Goal: Transaction & Acquisition: Purchase product/service

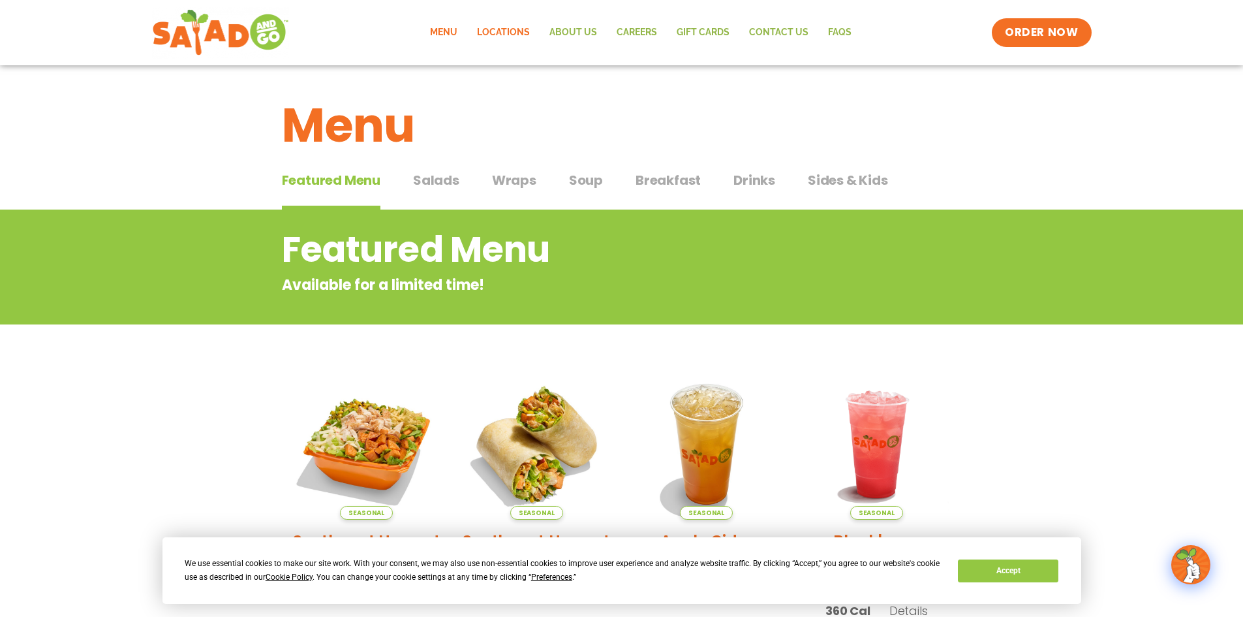
click at [508, 26] on link "Locations" at bounding box center [503, 33] width 72 height 30
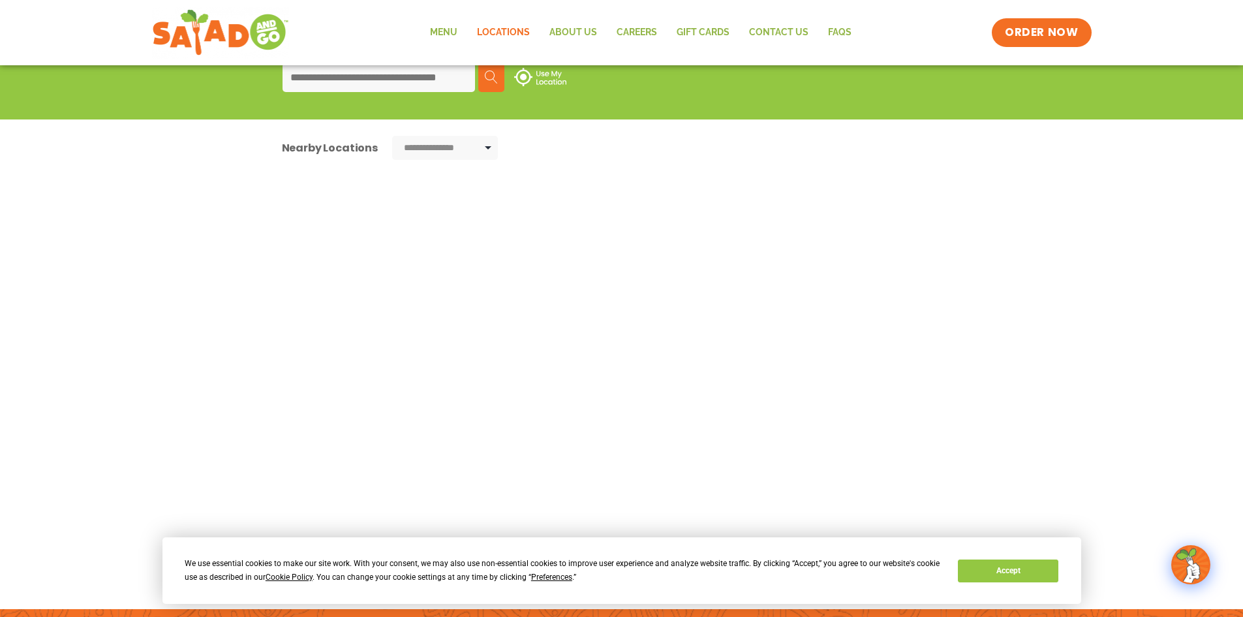
scroll to position [178, 0]
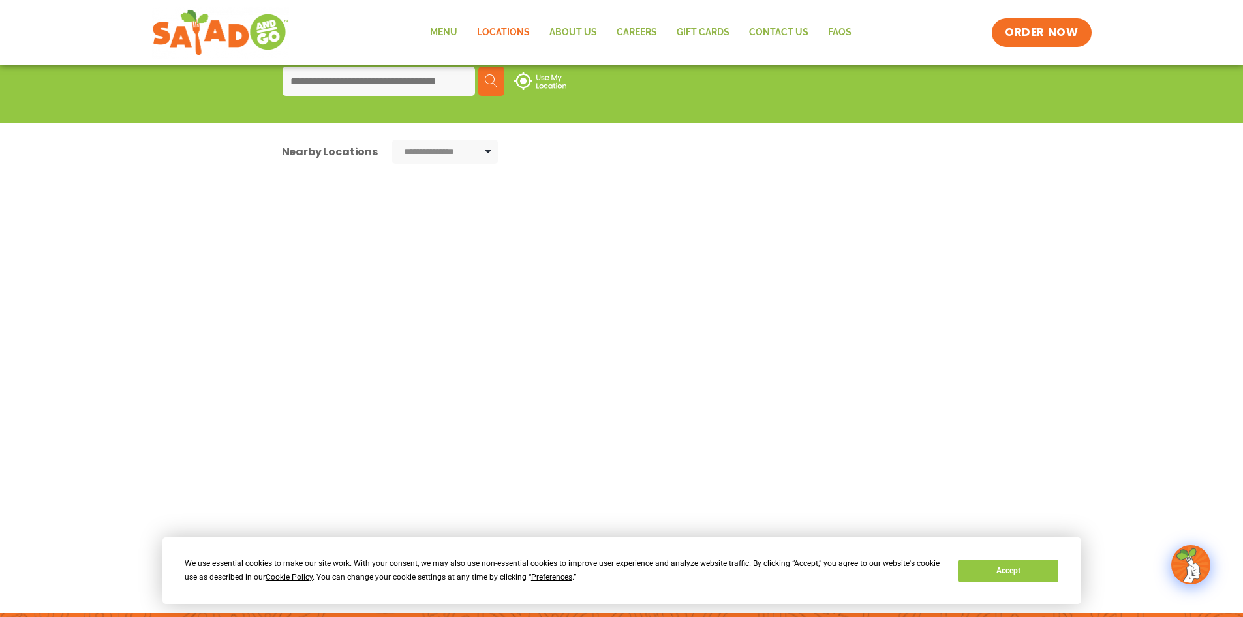
click at [472, 151] on select "**********" at bounding box center [445, 152] width 106 height 24
click at [545, 249] on div at bounding box center [422, 388] width 281 height 437
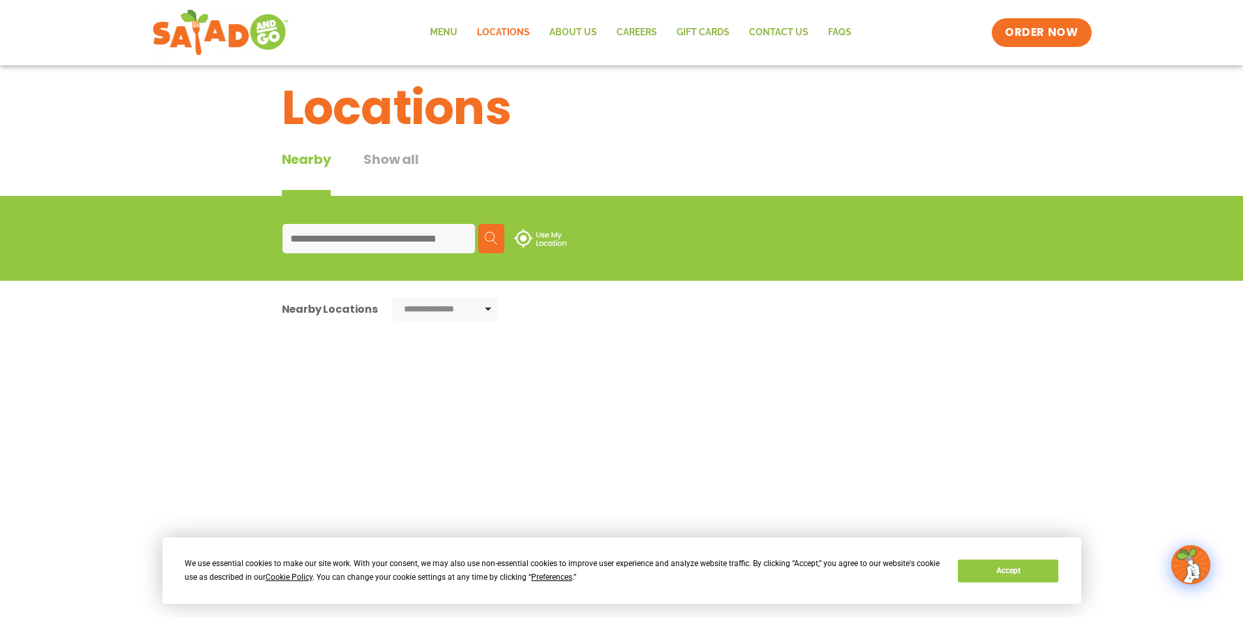
scroll to position [0, 0]
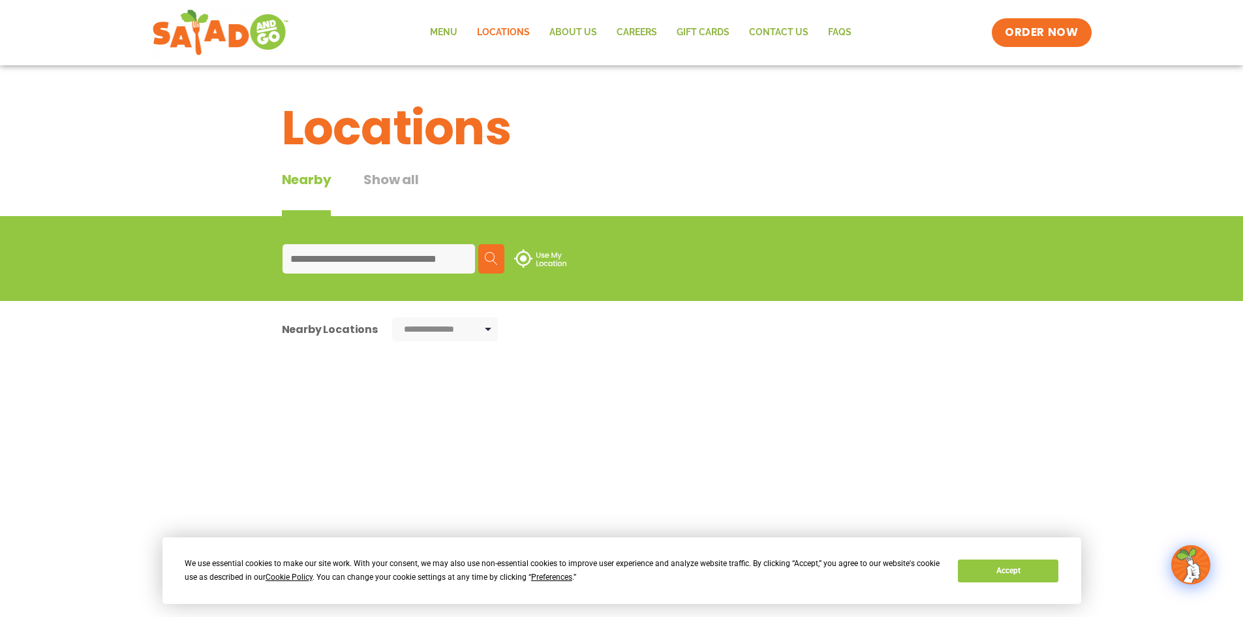
click at [426, 246] on input at bounding box center [379, 258] width 193 height 29
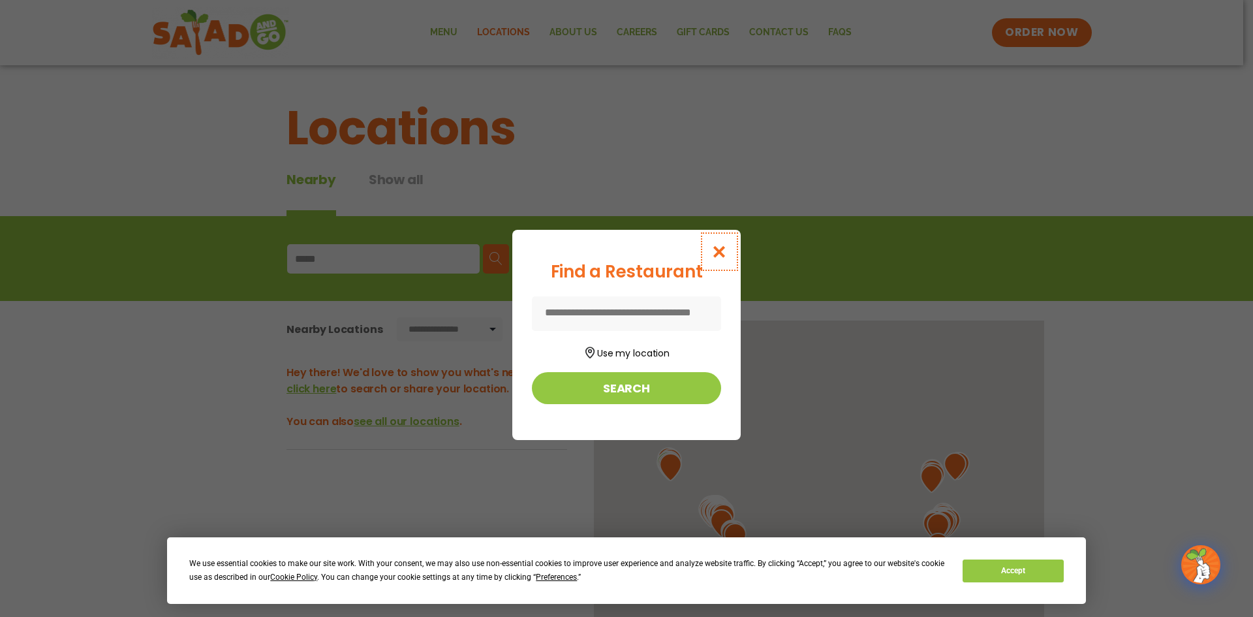
click at [717, 251] on icon "Close modal" at bounding box center [719, 252] width 16 height 14
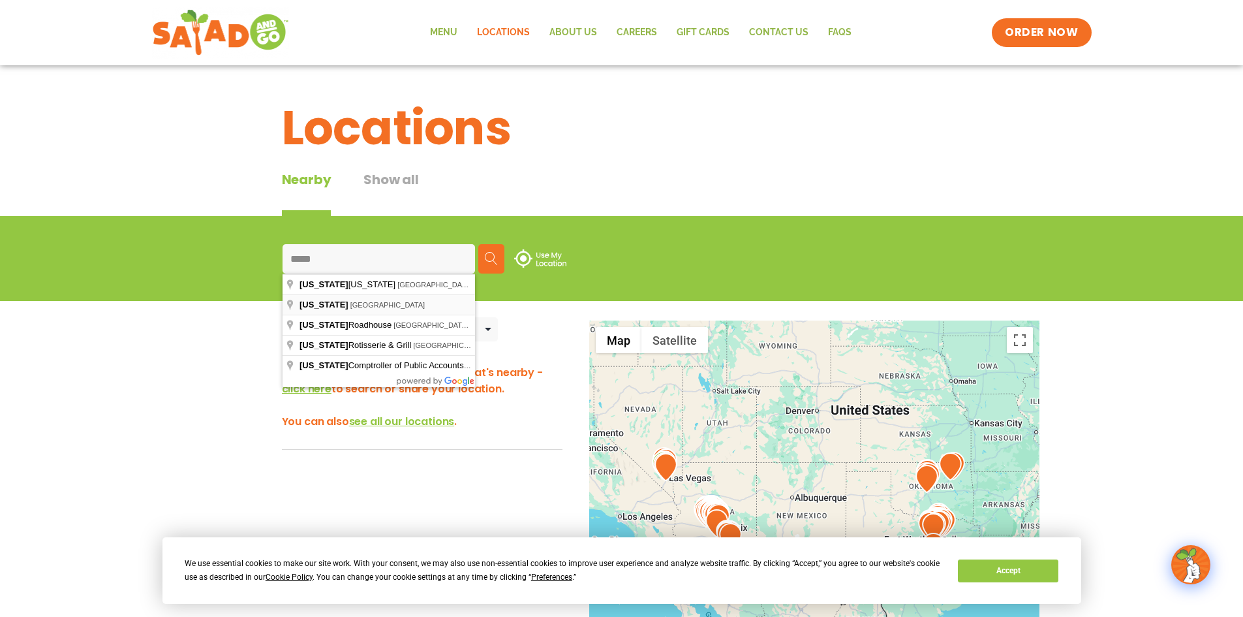
type input "**********"
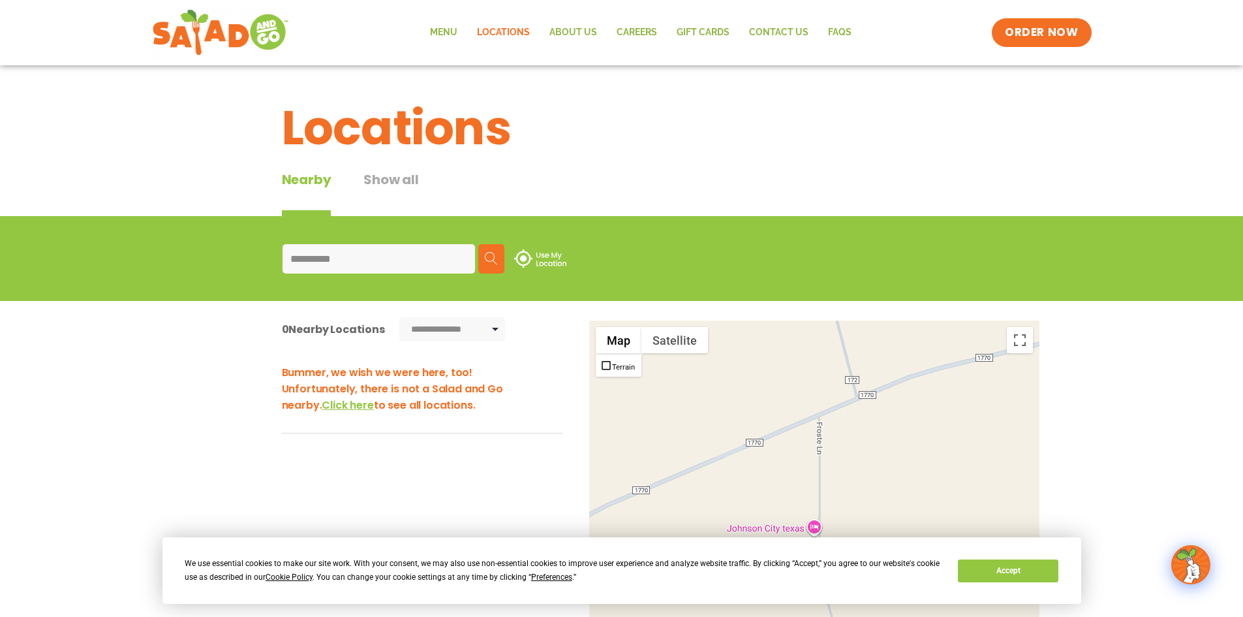
click at [455, 269] on input "**********" at bounding box center [379, 258] width 193 height 29
drag, startPoint x: 391, startPoint y: 261, endPoint x: 231, endPoint y: 260, distance: 159.9
click at [232, 260] on div "**********" at bounding box center [621, 258] width 1243 height 85
click at [512, 449] on div "Bummer, we wish we were here, too! Unfortunately, there is not a Salad and Go n…" at bounding box center [422, 566] width 281 height 437
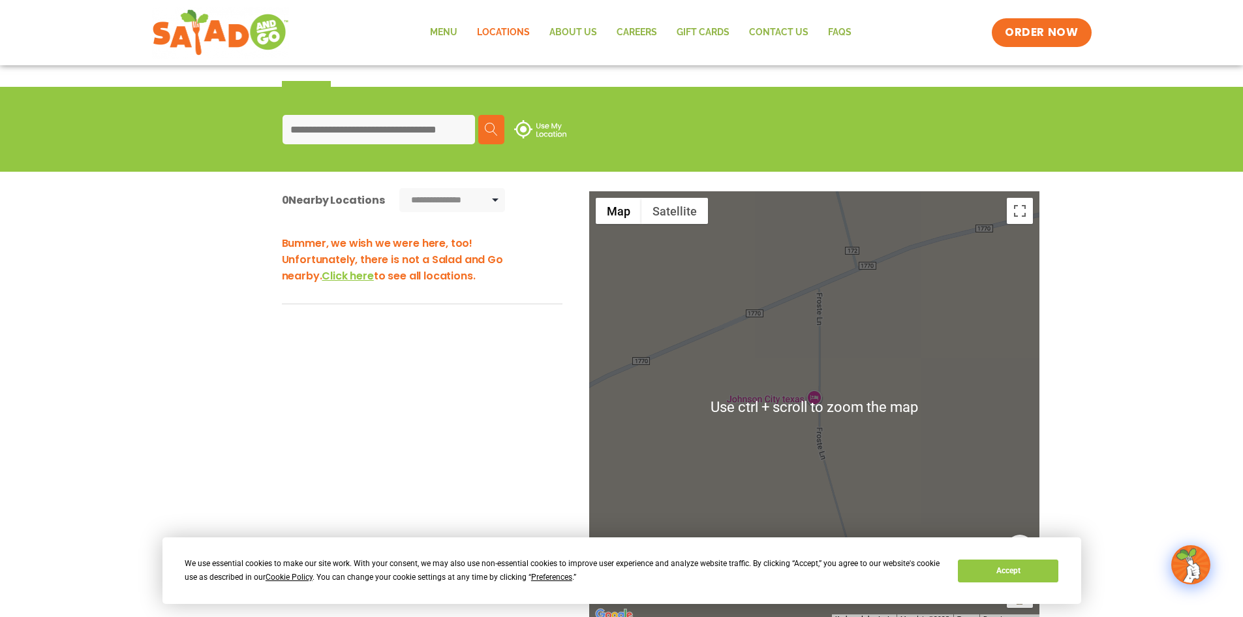
scroll to position [261, 0]
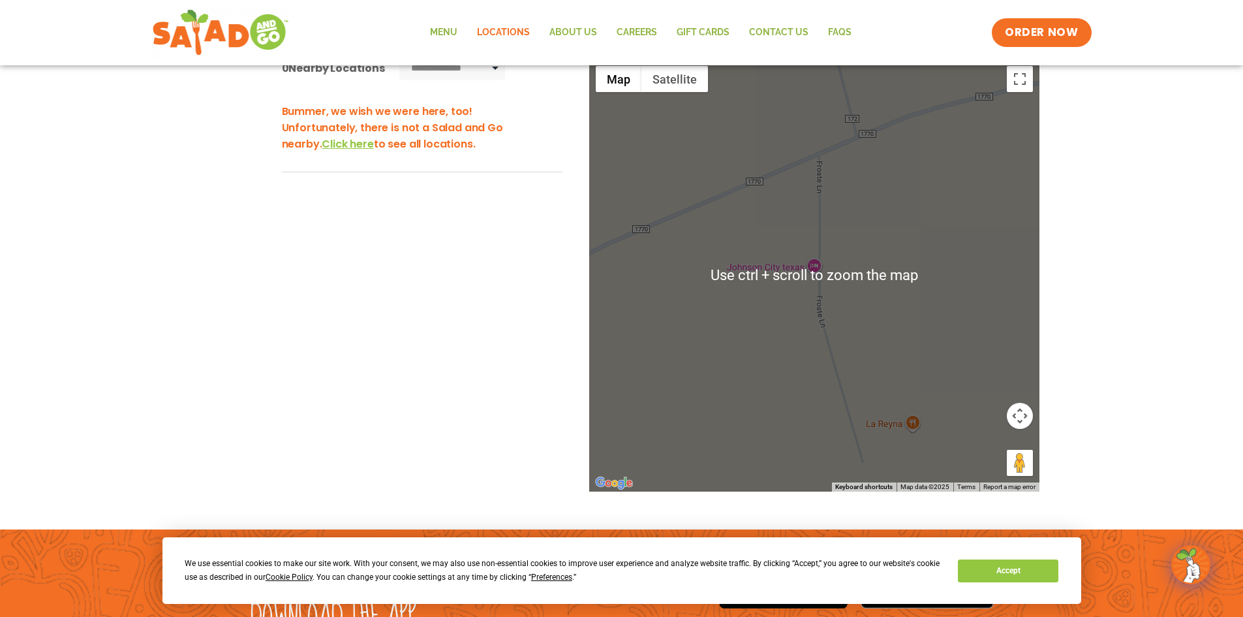
click at [917, 348] on div at bounding box center [814, 275] width 450 height 432
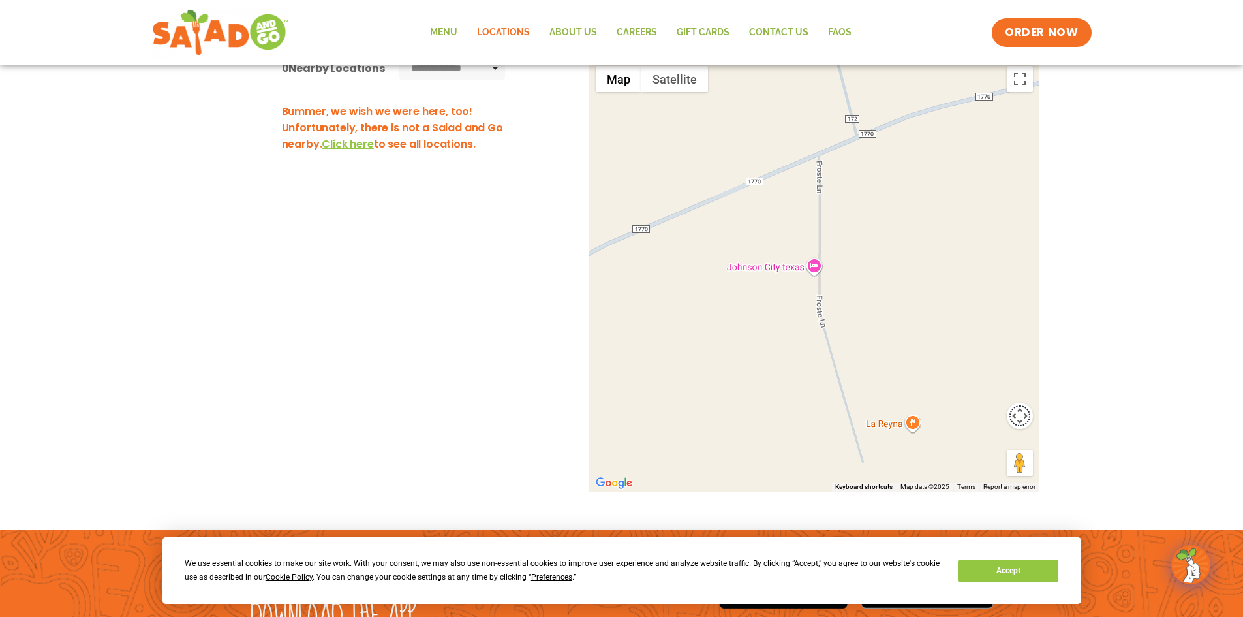
click at [1021, 418] on button "Map camera controls" at bounding box center [1020, 416] width 26 height 26
click at [982, 442] on button "Zoom out" at bounding box center [987, 448] width 26 height 26
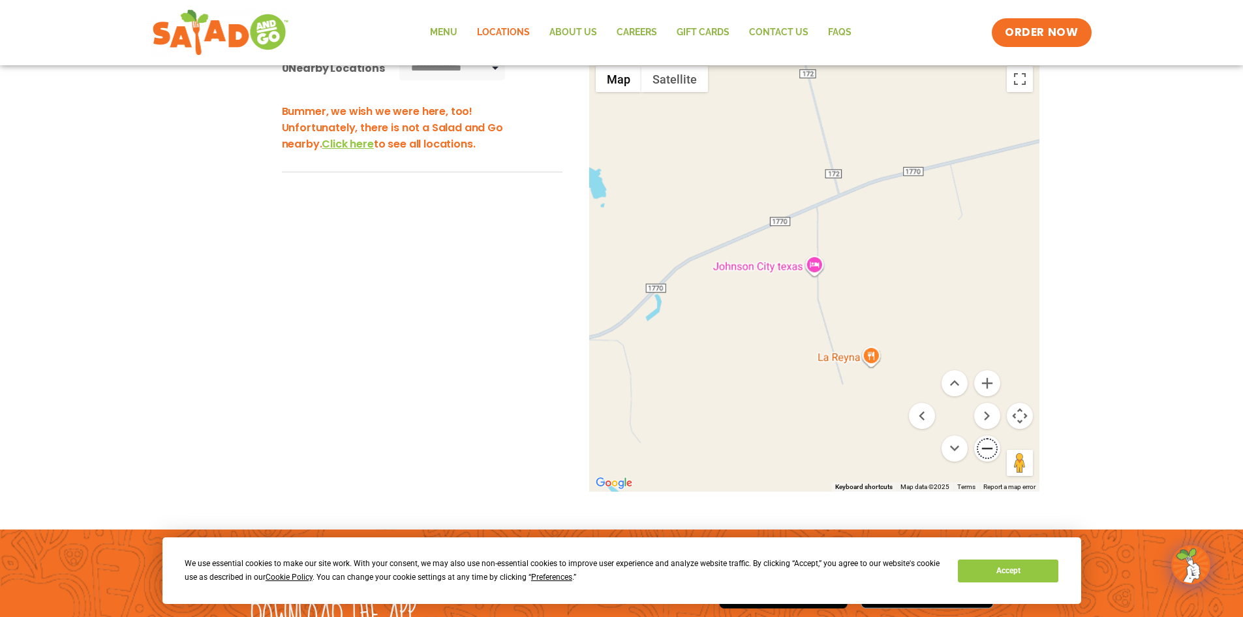
click at [983, 442] on button "Zoom out" at bounding box center [987, 448] width 26 height 26
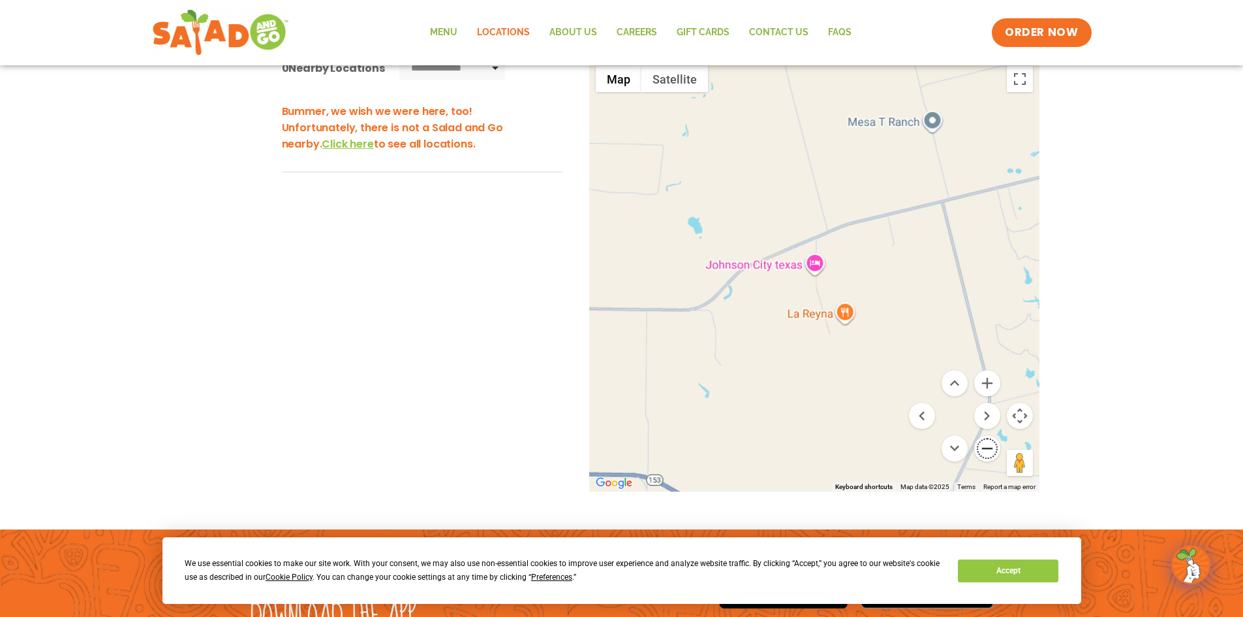
click at [983, 442] on button "Zoom out" at bounding box center [987, 448] width 26 height 26
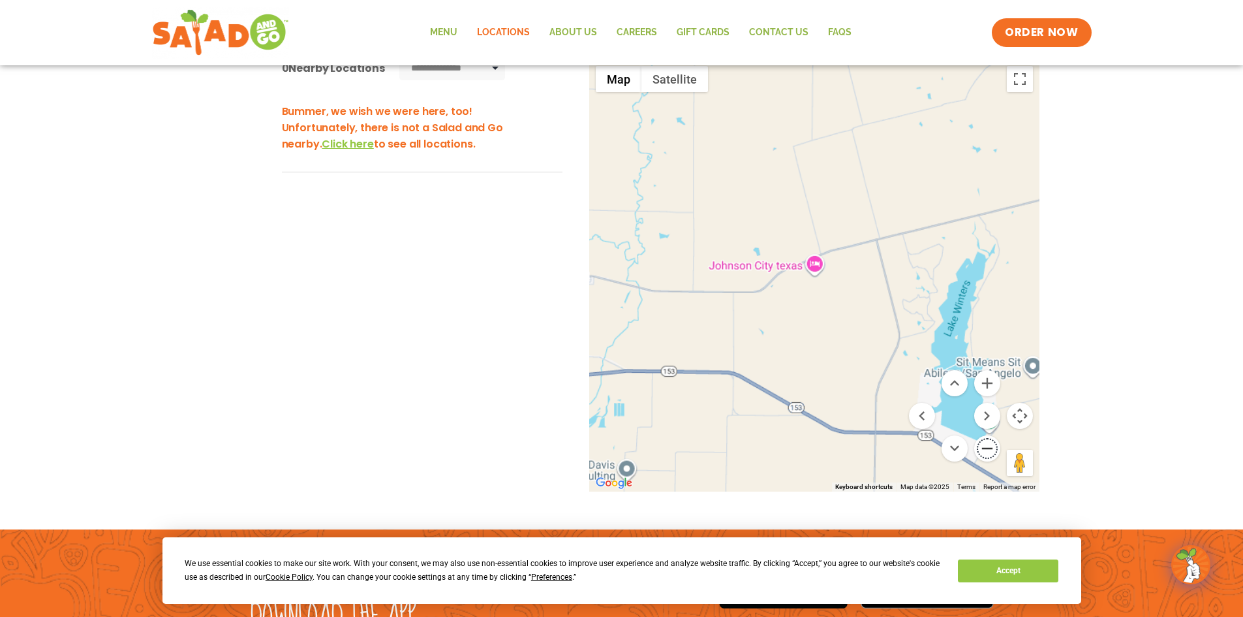
click at [983, 442] on button "Zoom out" at bounding box center [987, 448] width 26 height 26
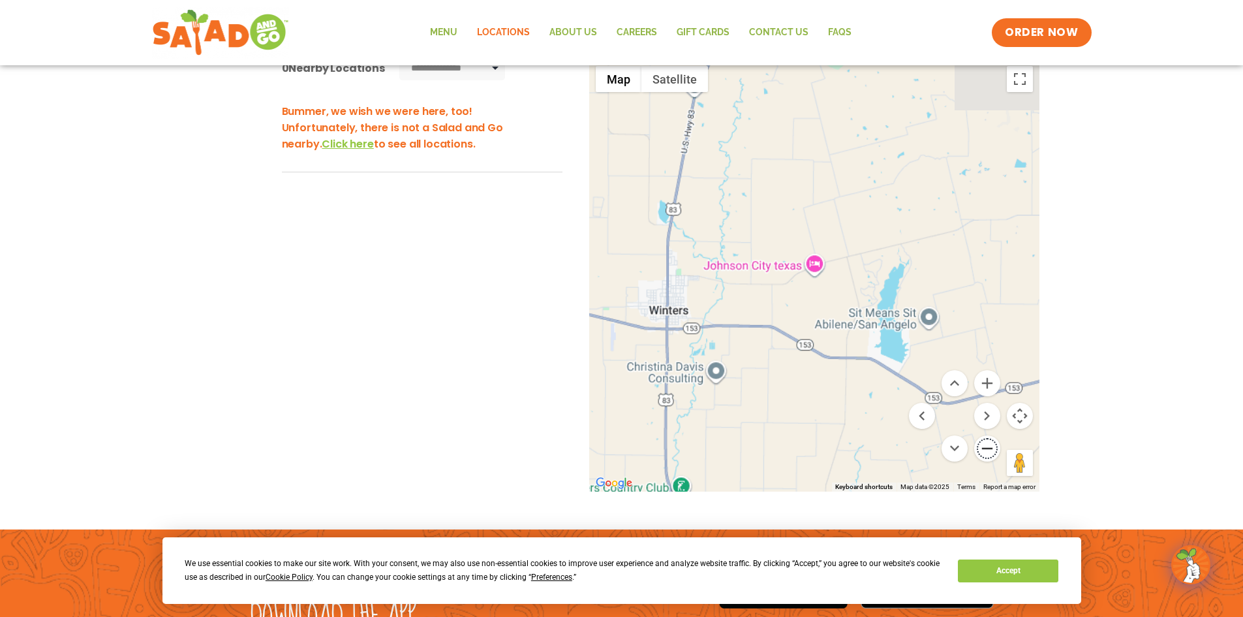
click at [983, 442] on button "Zoom out" at bounding box center [987, 448] width 26 height 26
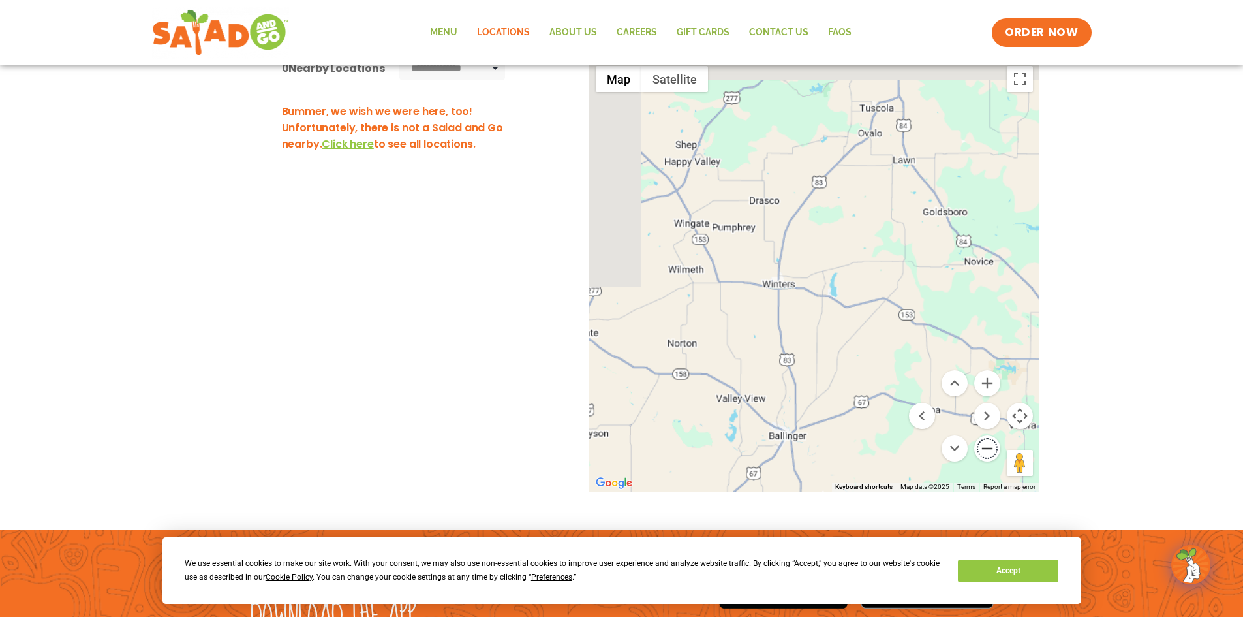
click at [983, 442] on button "Zoom out" at bounding box center [987, 448] width 26 height 26
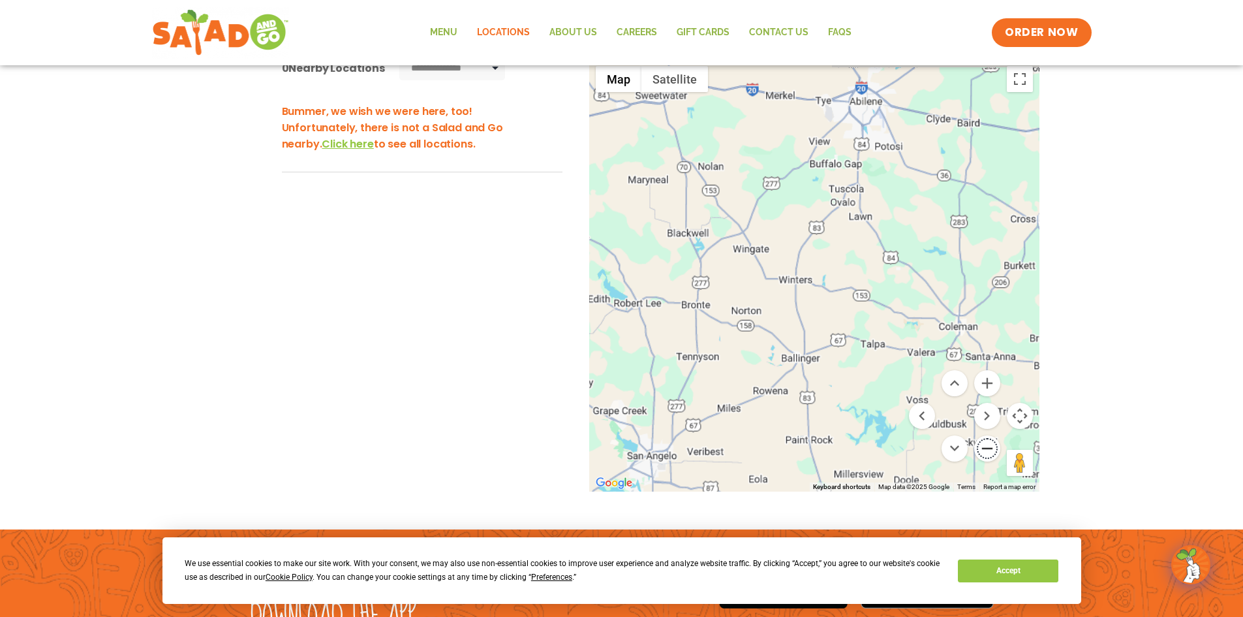
click at [983, 442] on button "Zoom out" at bounding box center [987, 448] width 26 height 26
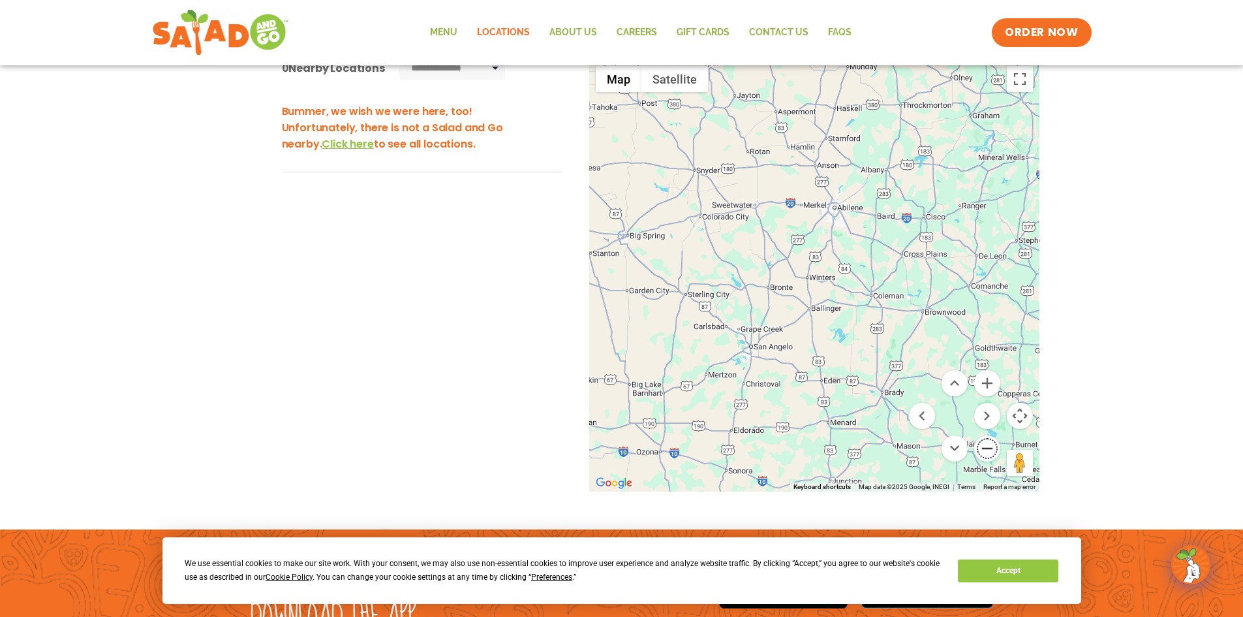
click at [983, 442] on button "Zoom out" at bounding box center [987, 448] width 26 height 26
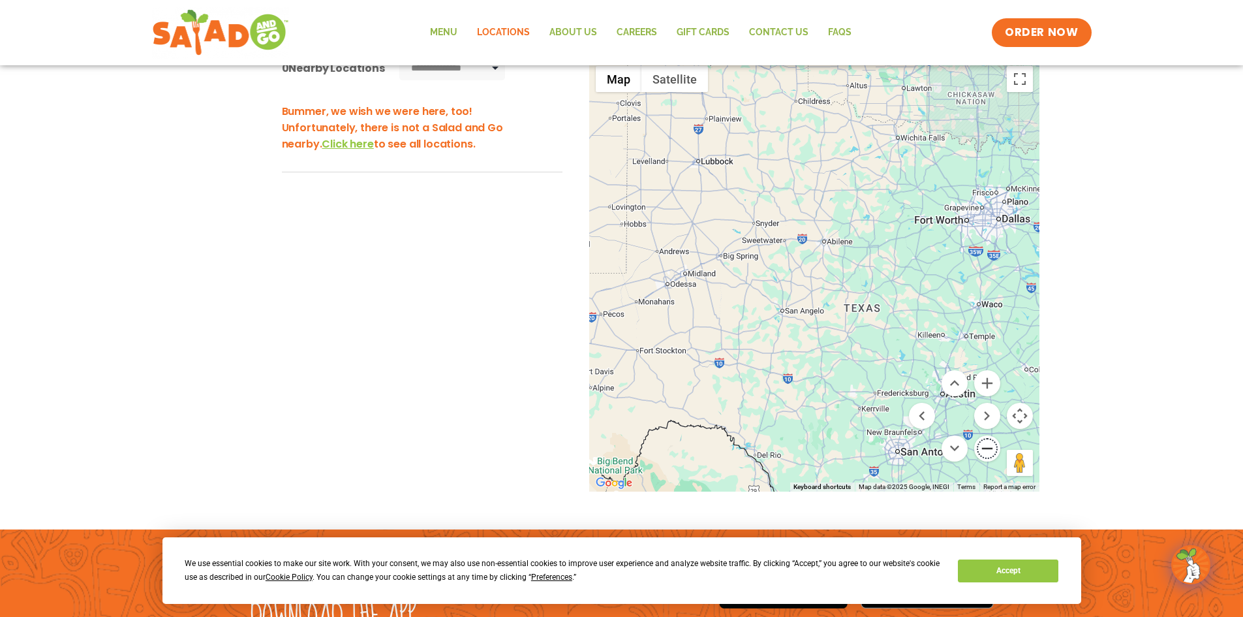
click at [983, 442] on button "Zoom out" at bounding box center [987, 448] width 26 height 26
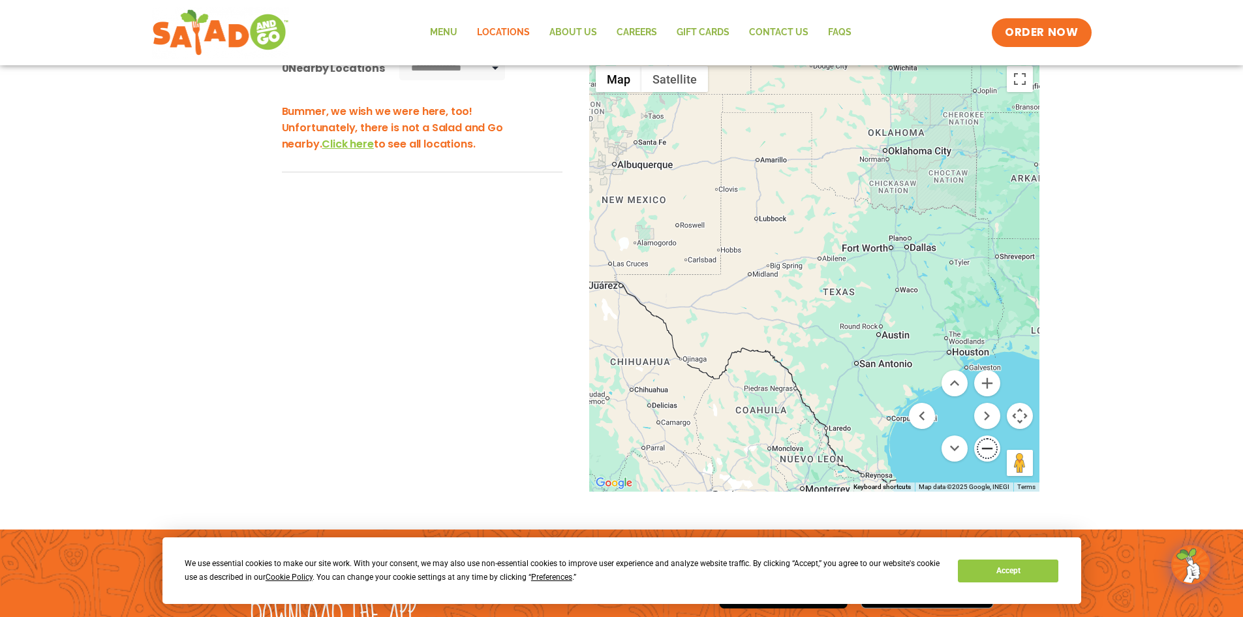
click at [983, 442] on button "Zoom out" at bounding box center [987, 448] width 26 height 26
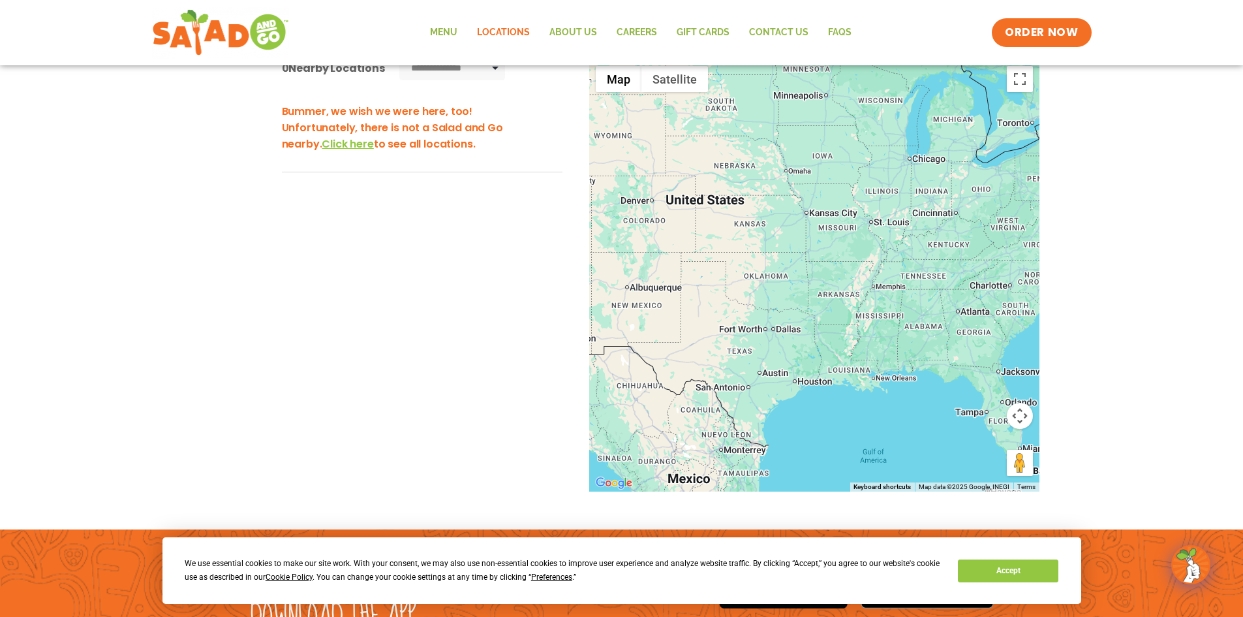
drag, startPoint x: 960, startPoint y: 290, endPoint x: 868, endPoint y: 358, distance: 114.7
click at [871, 358] on div at bounding box center [814, 275] width 450 height 432
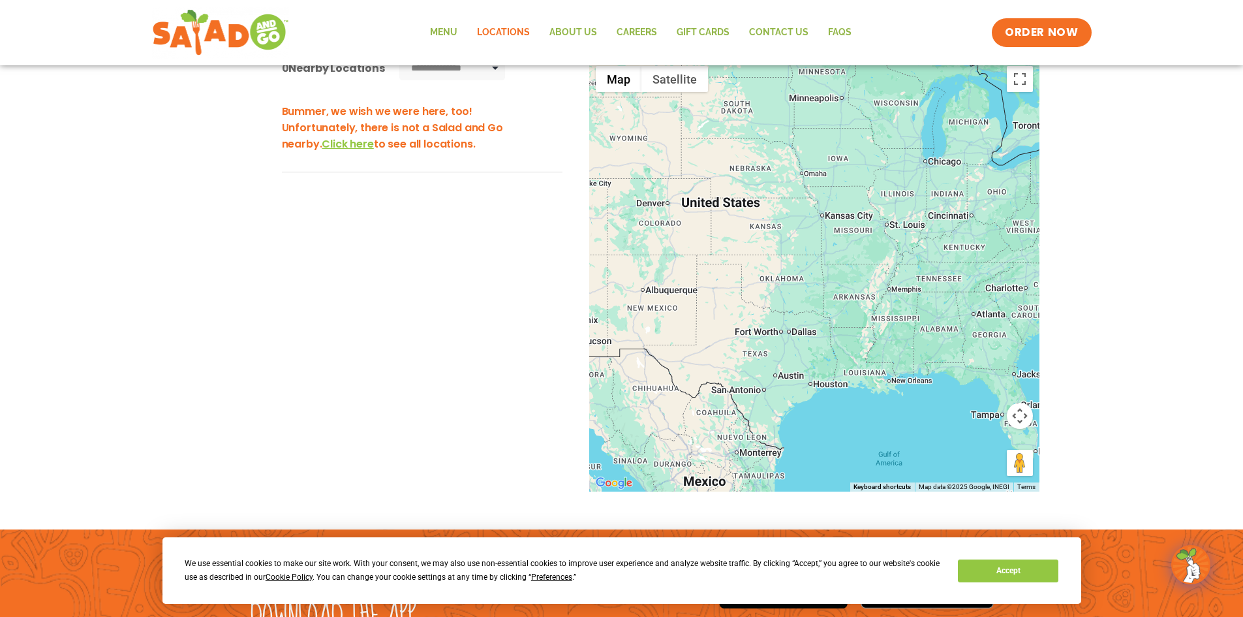
drag, startPoint x: 901, startPoint y: 347, endPoint x: 925, endPoint y: 352, distance: 24.7
click at [929, 351] on div at bounding box center [814, 275] width 450 height 432
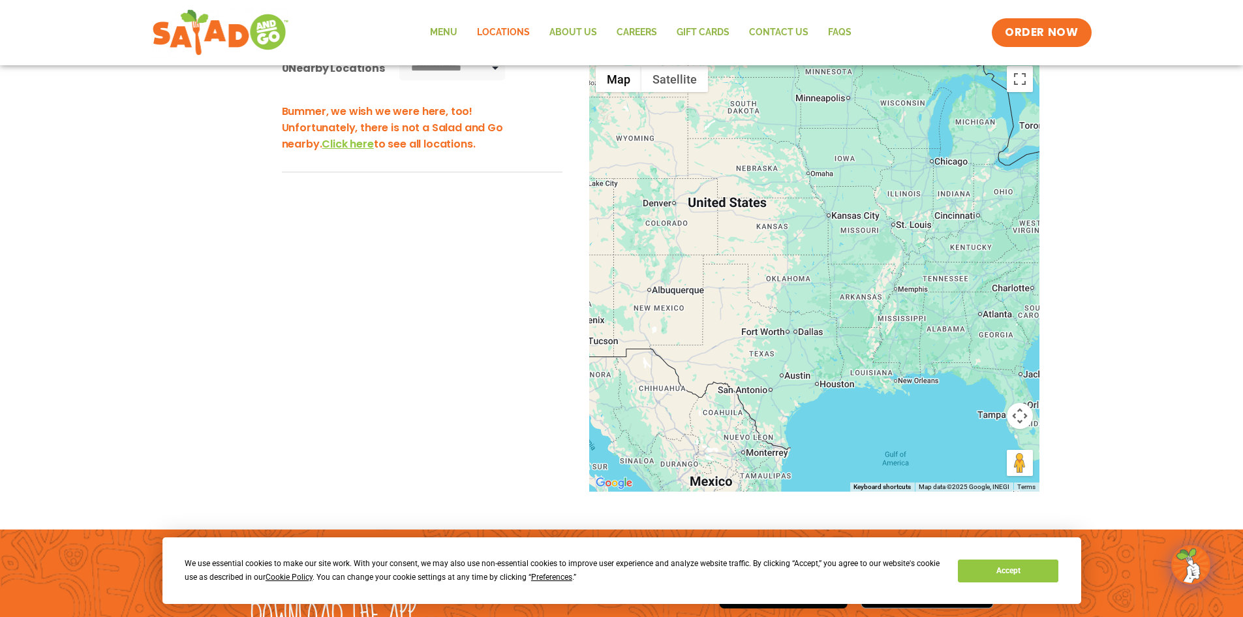
click at [322, 146] on span "Click here" at bounding box center [348, 143] width 52 height 15
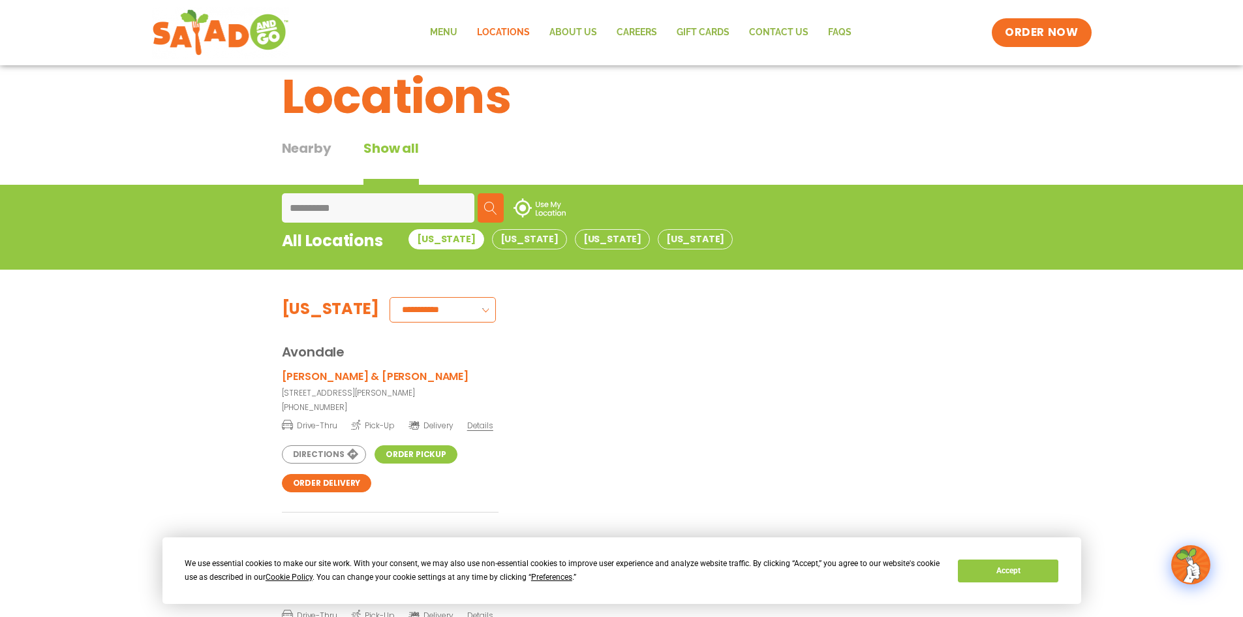
scroll to position [0, 0]
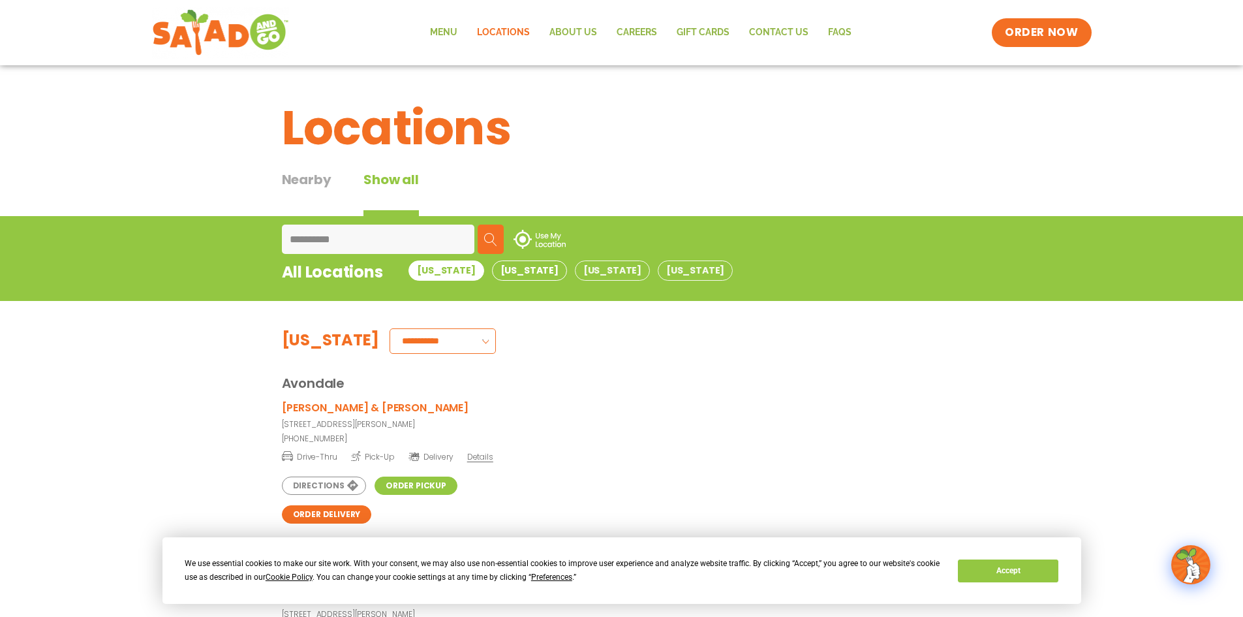
click at [496, 267] on button "Nevada" at bounding box center [529, 270] width 75 height 20
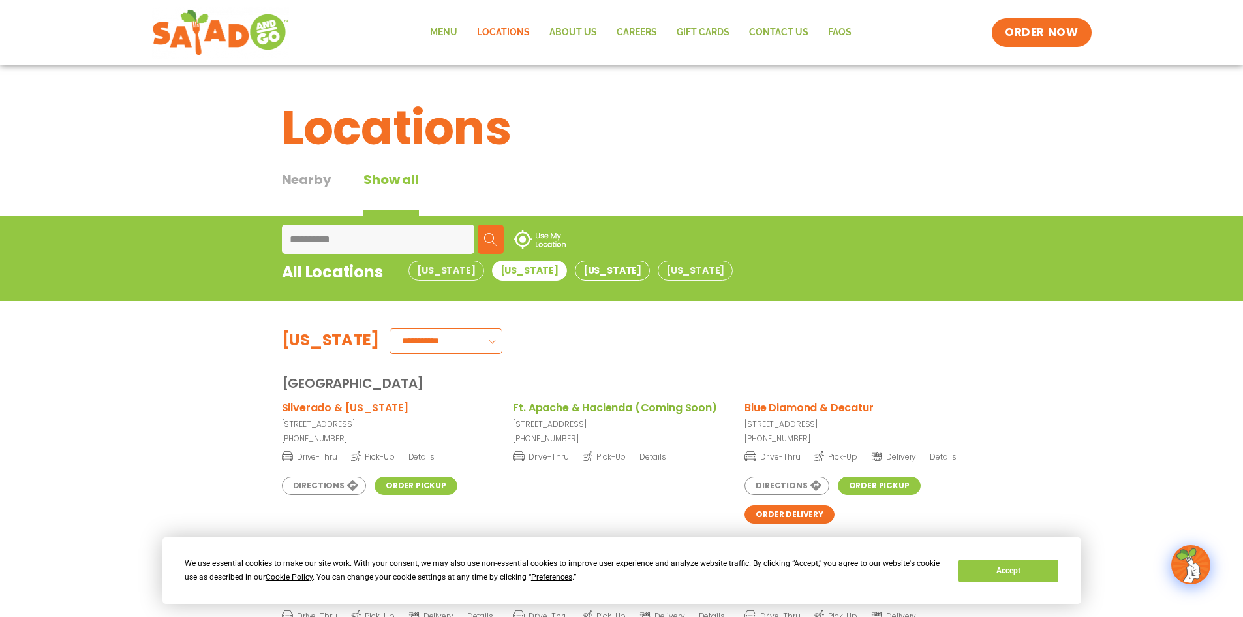
click at [575, 268] on button "Oklahoma" at bounding box center [612, 270] width 75 height 20
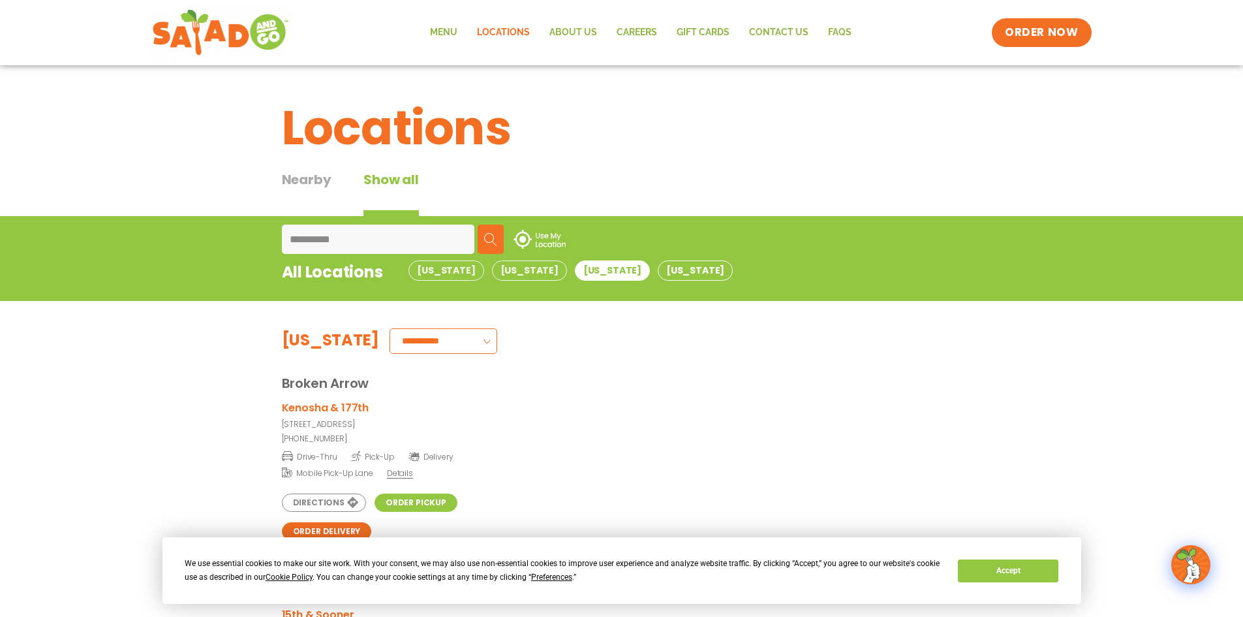
click at [658, 270] on button "Texas" at bounding box center [695, 270] width 75 height 20
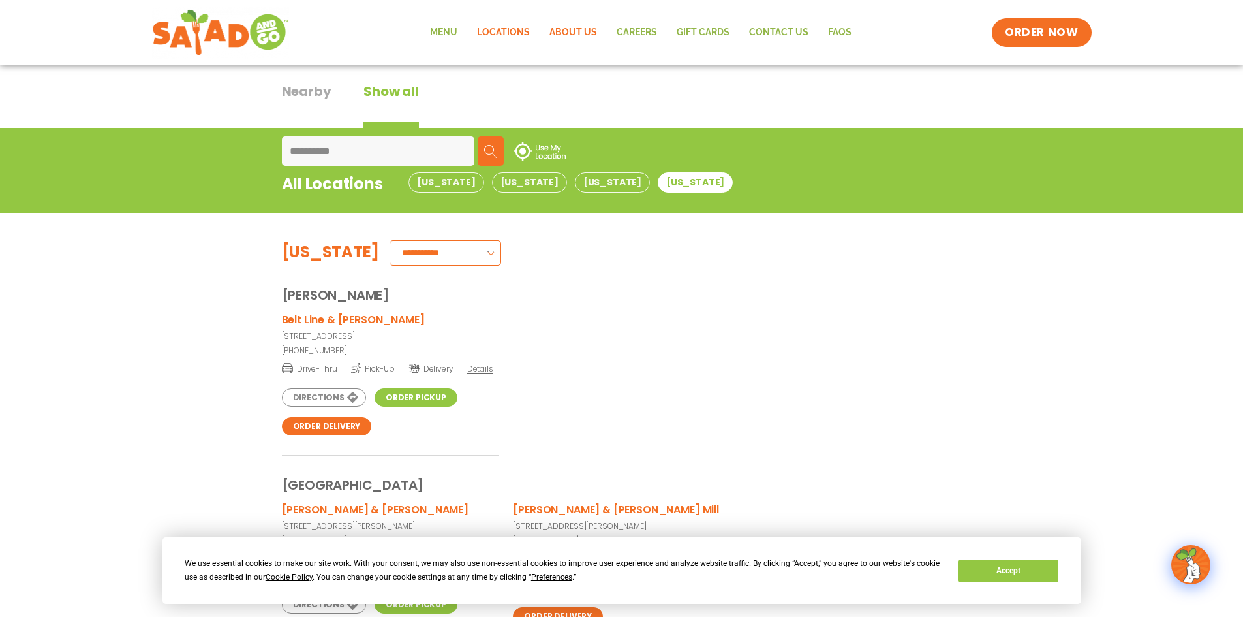
scroll to position [65, 0]
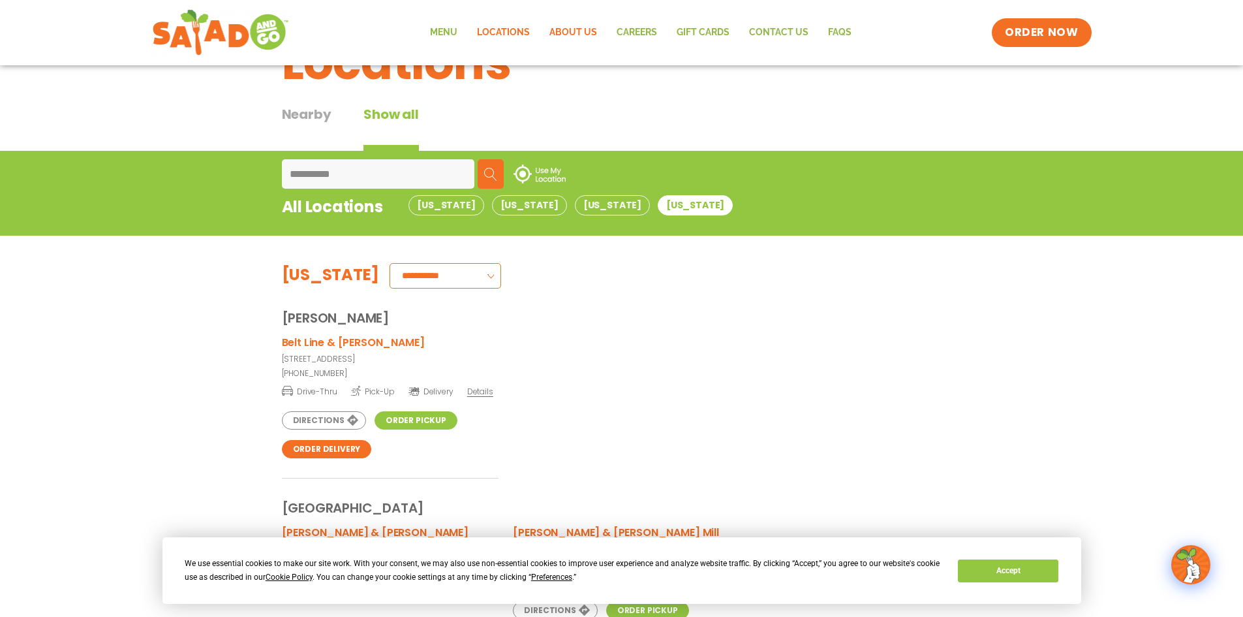
click at [581, 29] on link "About Us" at bounding box center [573, 33] width 67 height 30
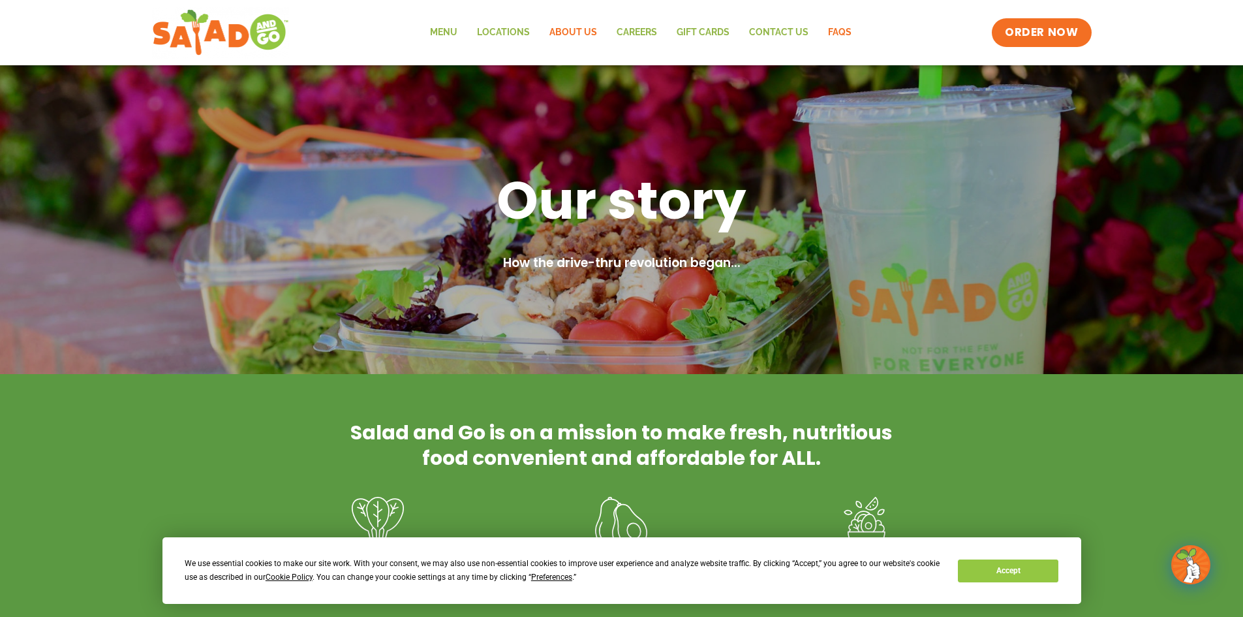
click at [844, 33] on link "FAQs" at bounding box center [839, 33] width 43 height 30
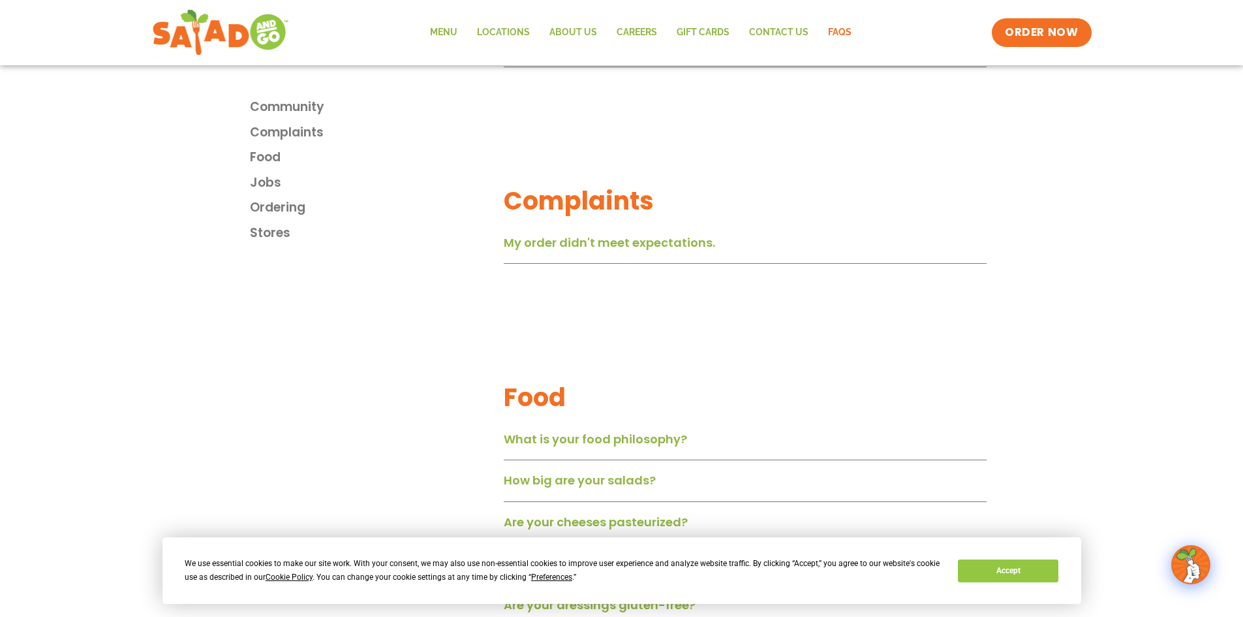
scroll to position [914, 0]
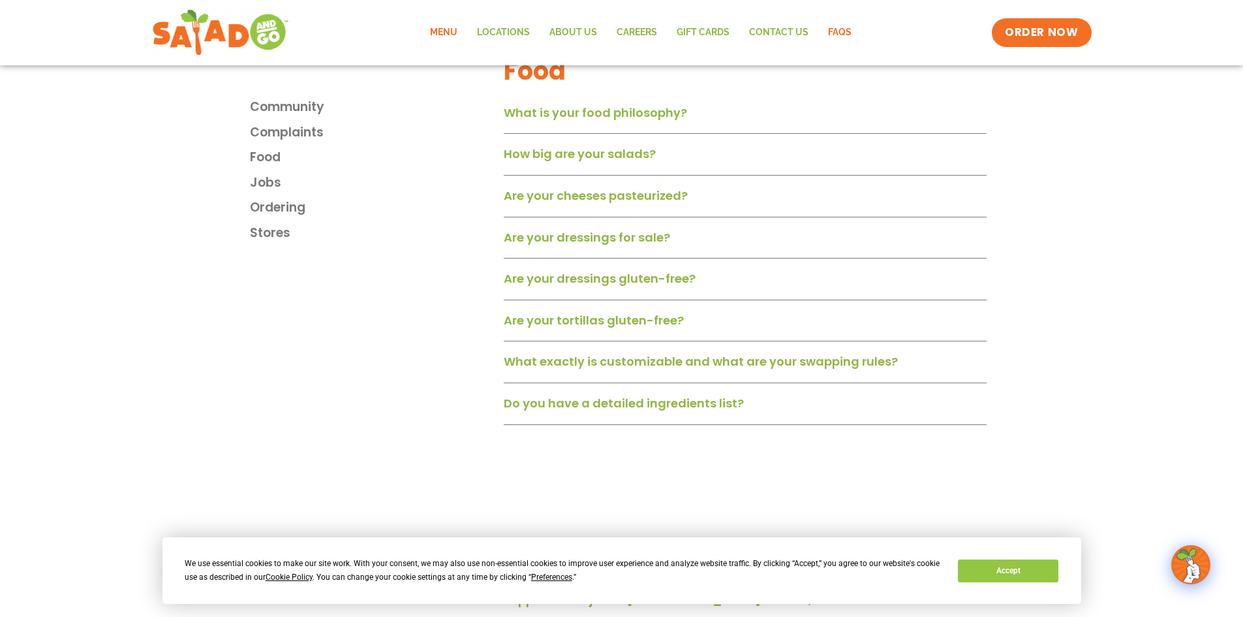
click at [449, 31] on link "Menu" at bounding box center [443, 33] width 47 height 30
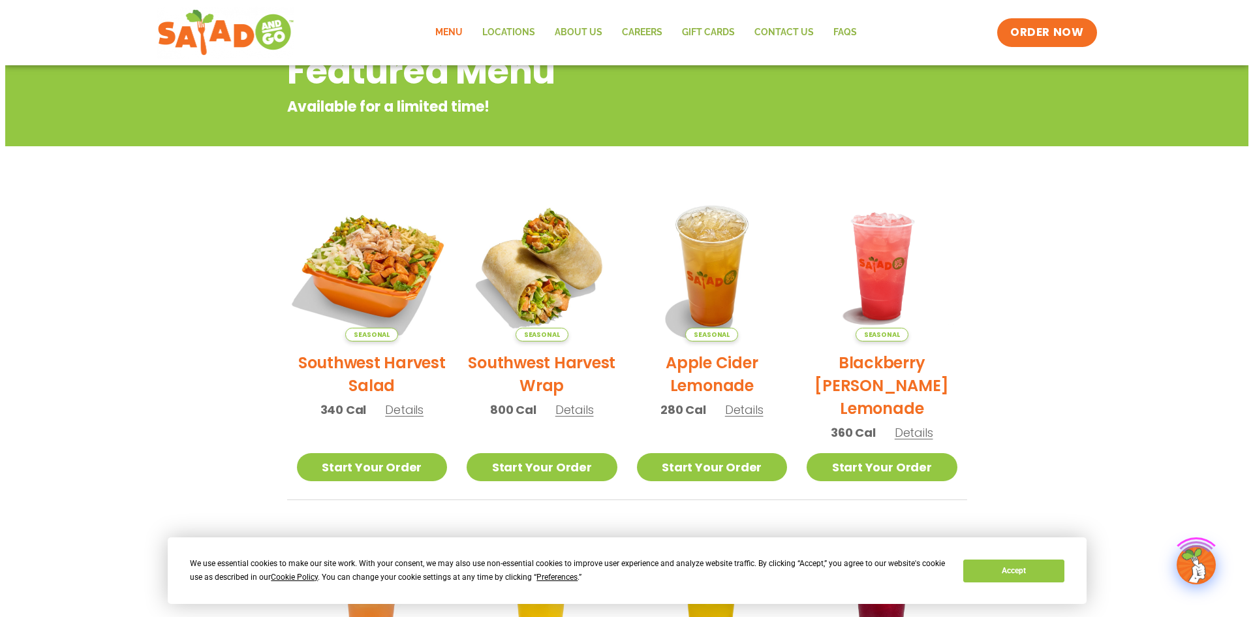
scroll to position [196, 0]
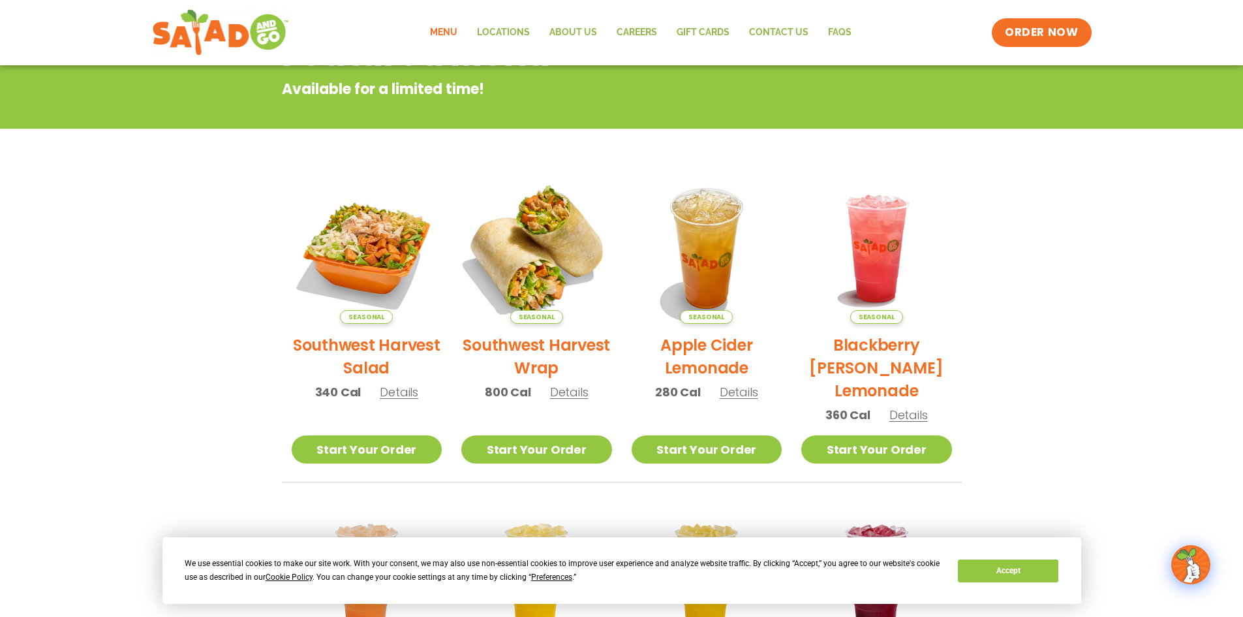
click at [560, 261] on img at bounding box center [536, 248] width 177 height 177
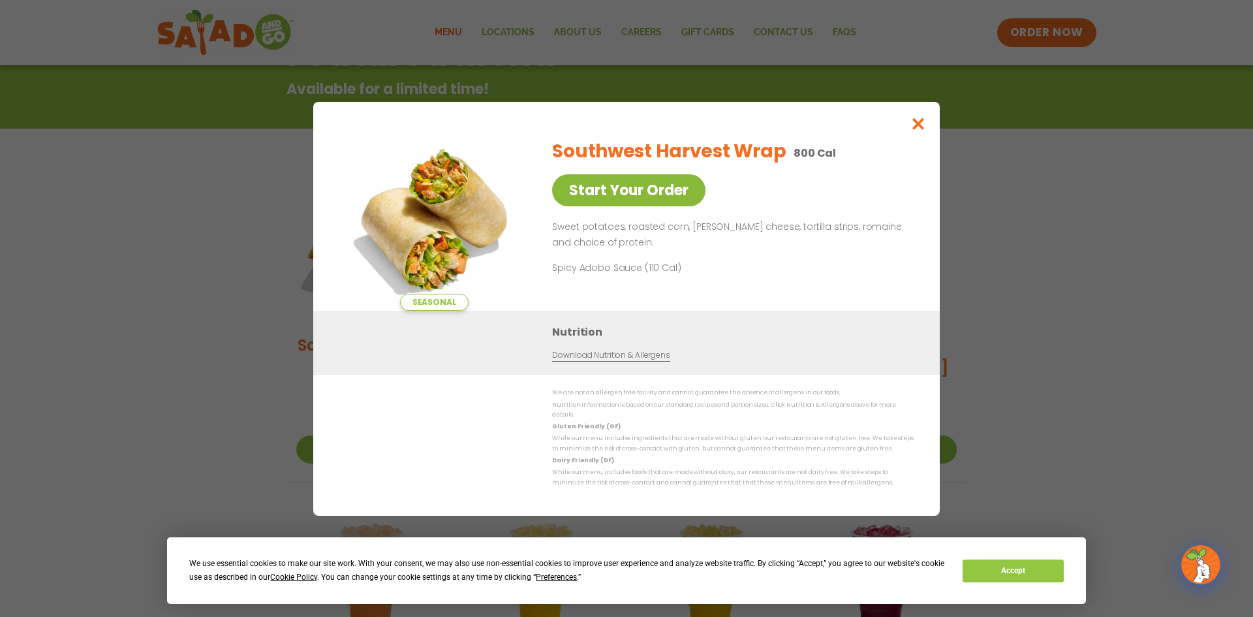
click at [664, 197] on link "Start Your Order" at bounding box center [628, 190] width 153 height 32
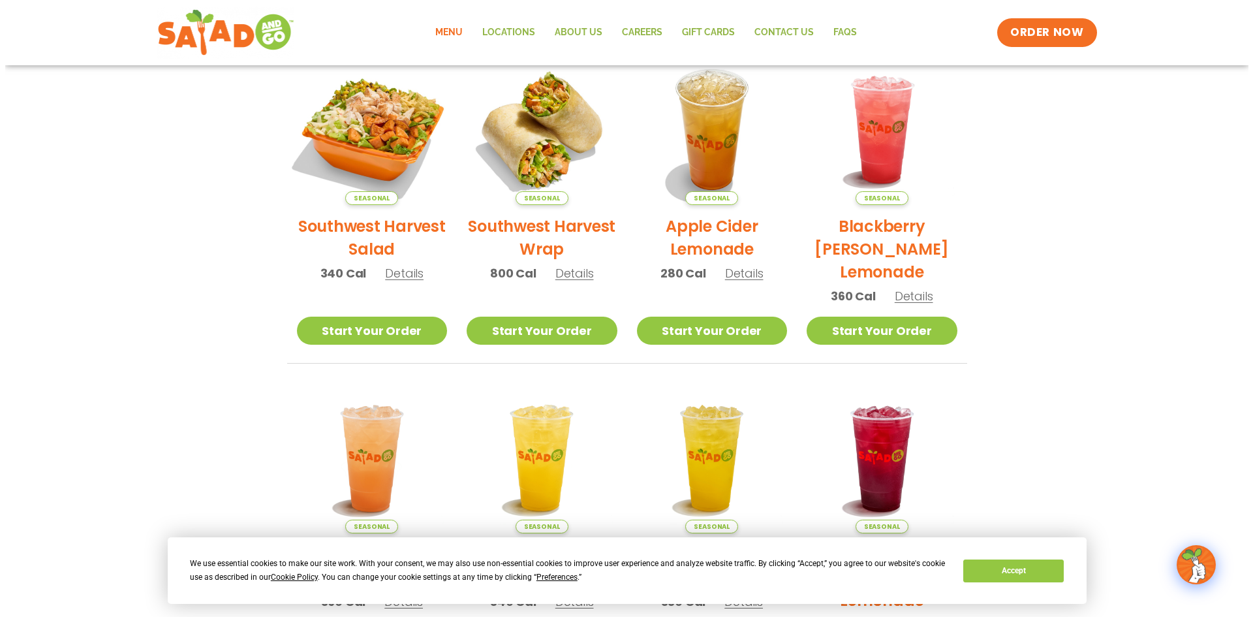
scroll to position [196, 0]
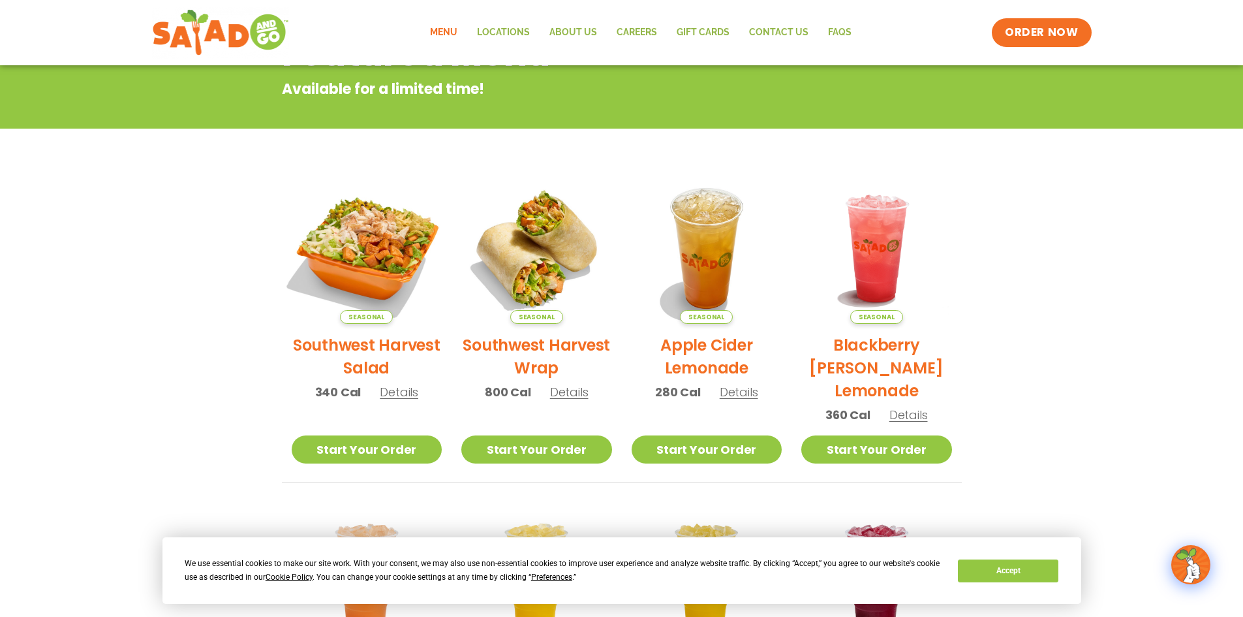
click at [377, 264] on img at bounding box center [366, 248] width 177 height 177
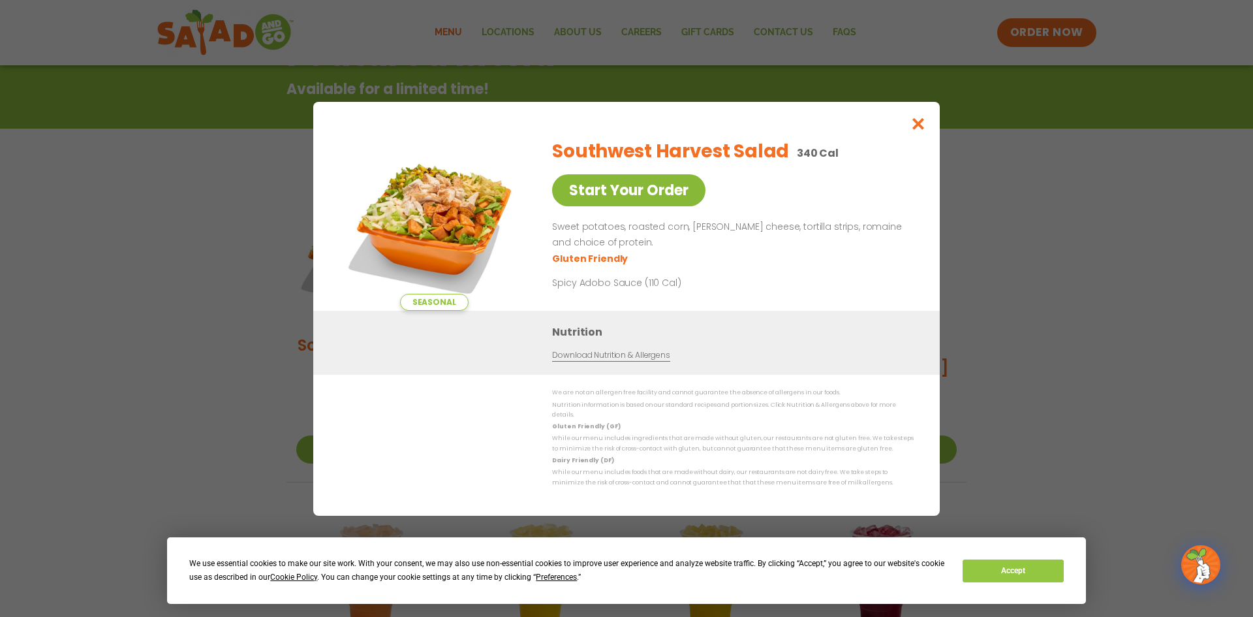
click at [597, 195] on link "Start Your Order" at bounding box center [628, 190] width 153 height 32
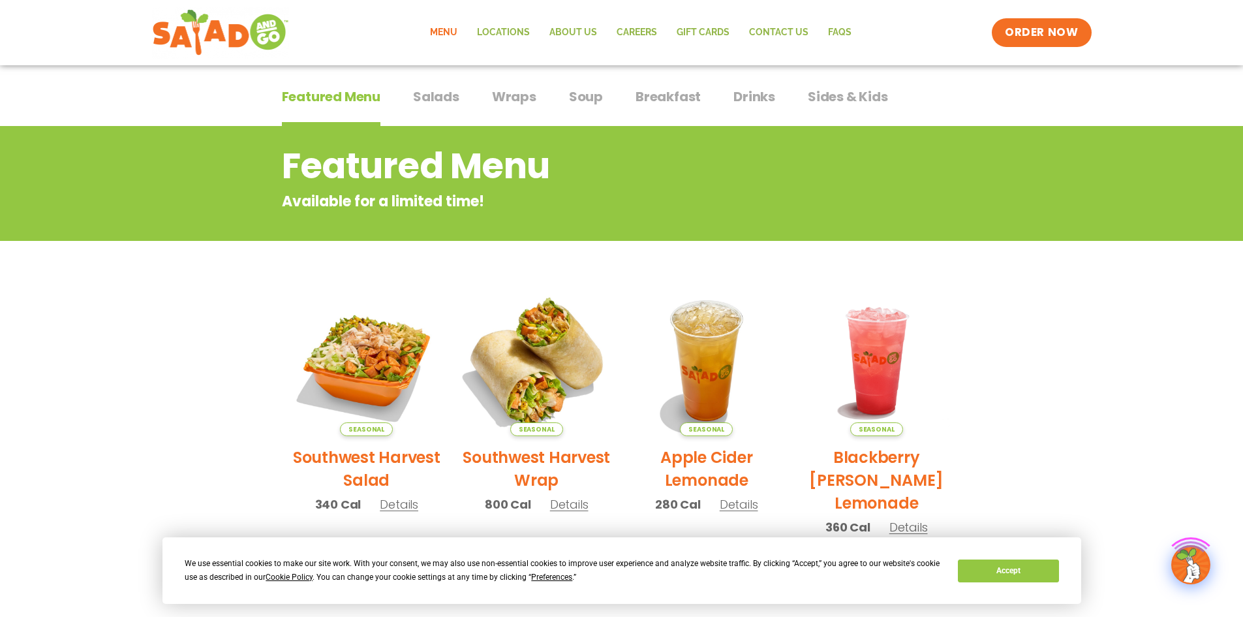
scroll to position [261, 0]
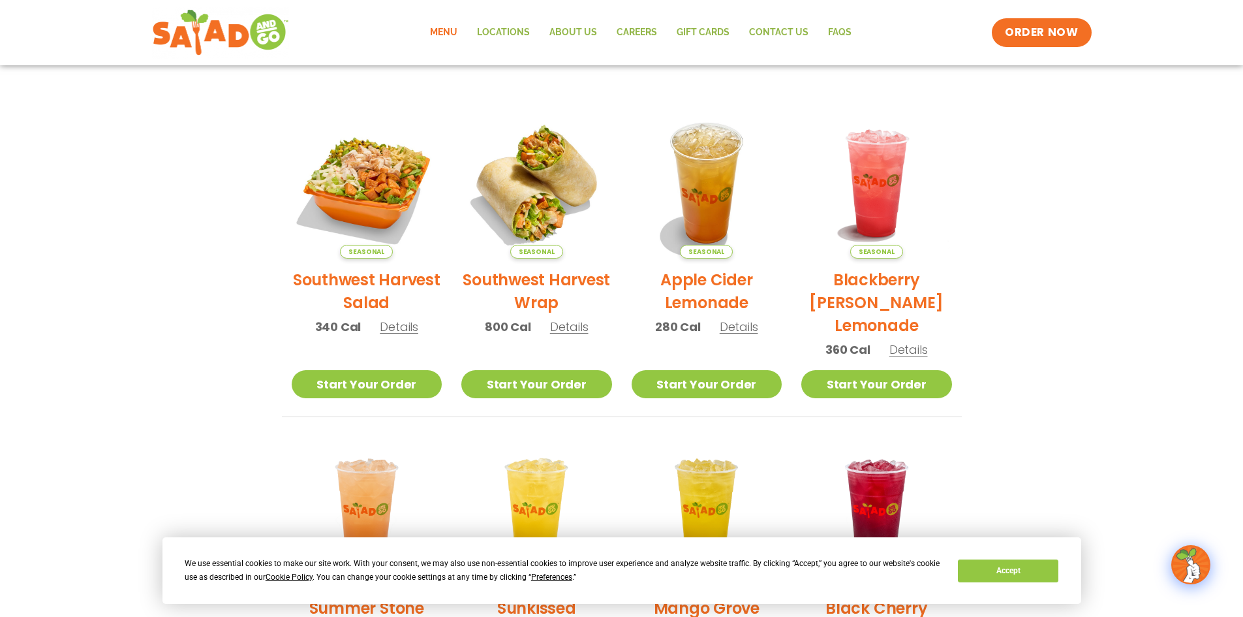
click at [397, 326] on span "Details" at bounding box center [399, 326] width 39 height 16
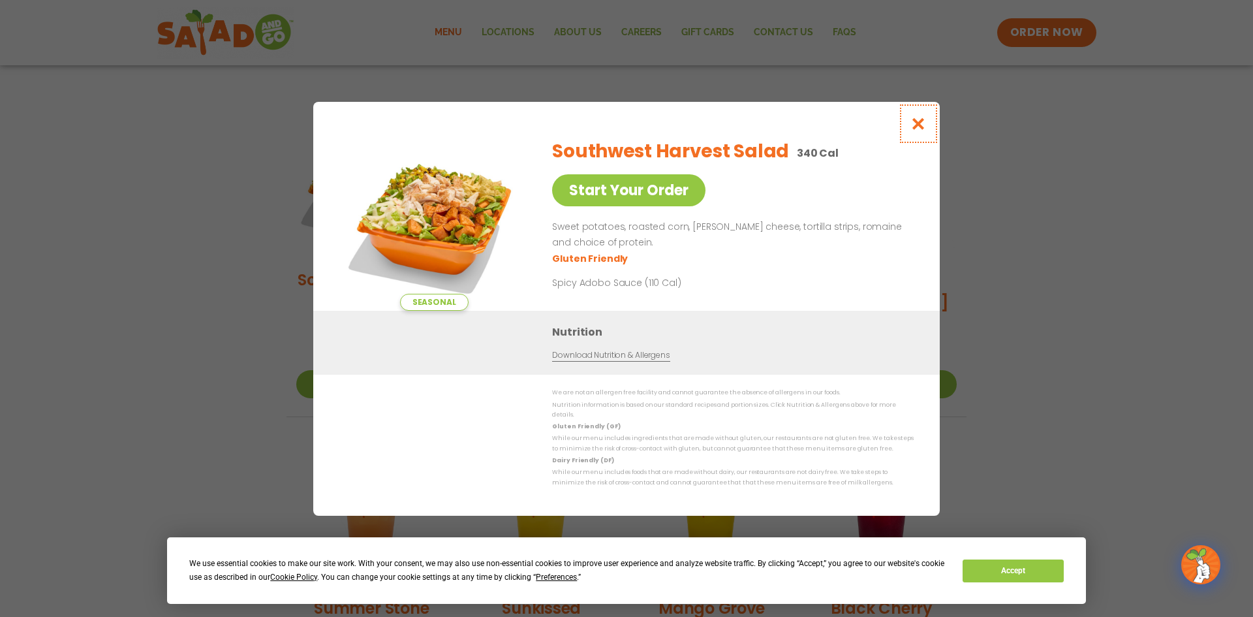
click at [916, 125] on icon "Close modal" at bounding box center [918, 124] width 16 height 14
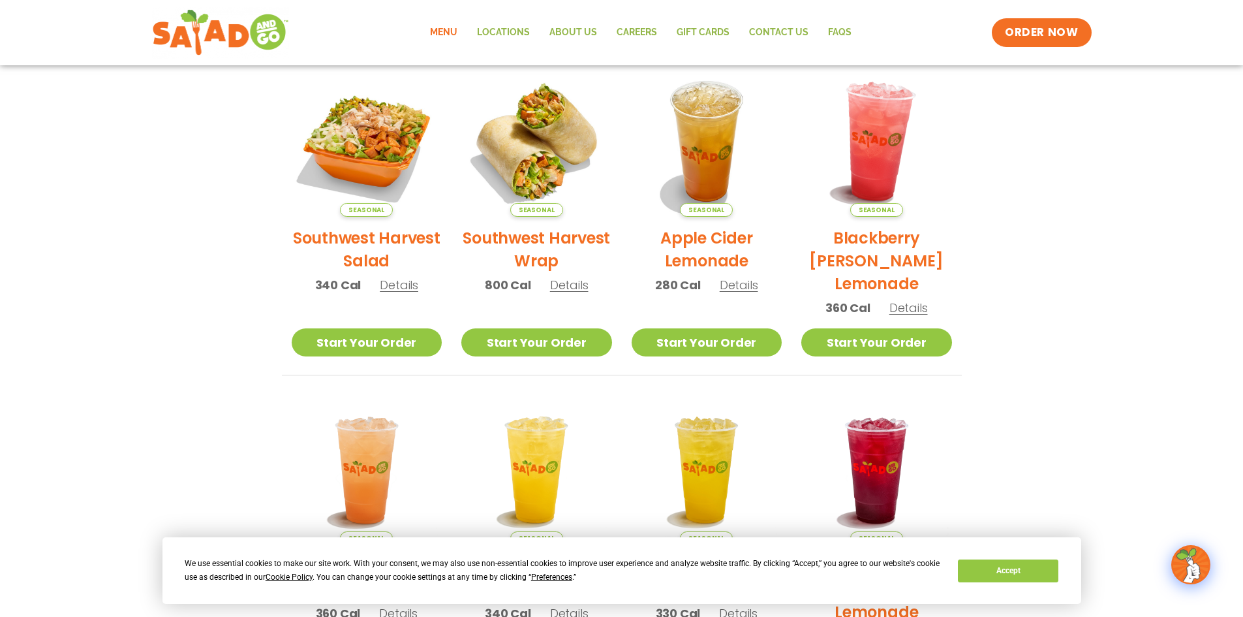
scroll to position [90, 0]
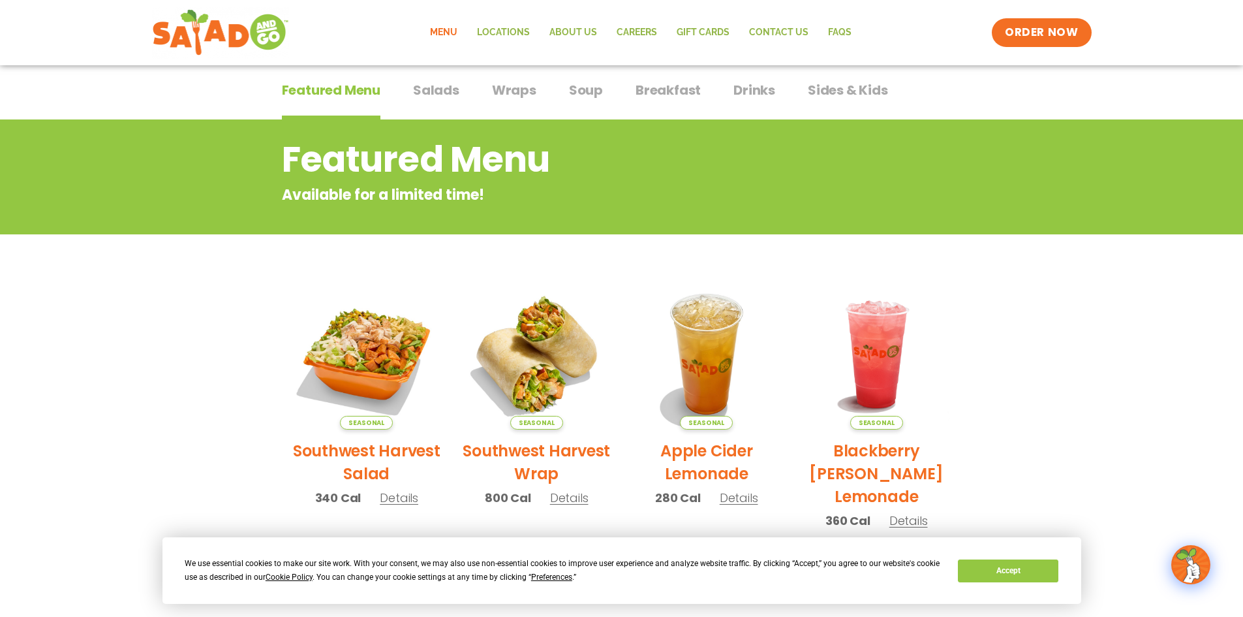
click at [435, 93] on span "Salads" at bounding box center [436, 90] width 46 height 20
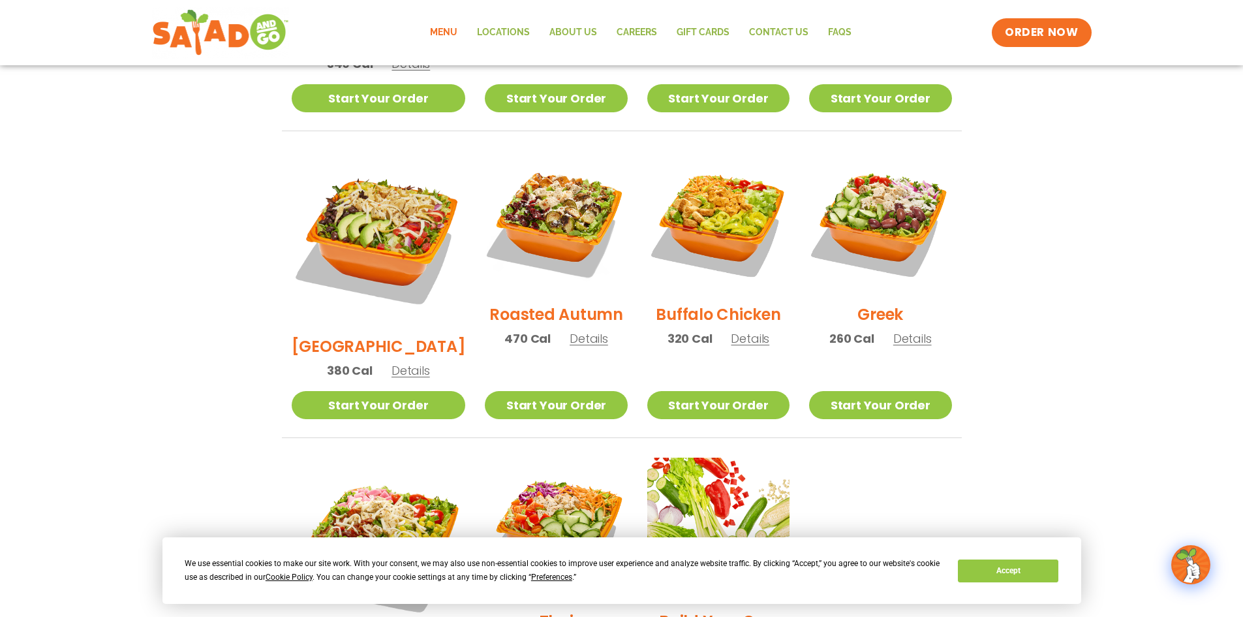
scroll to position [416, 0]
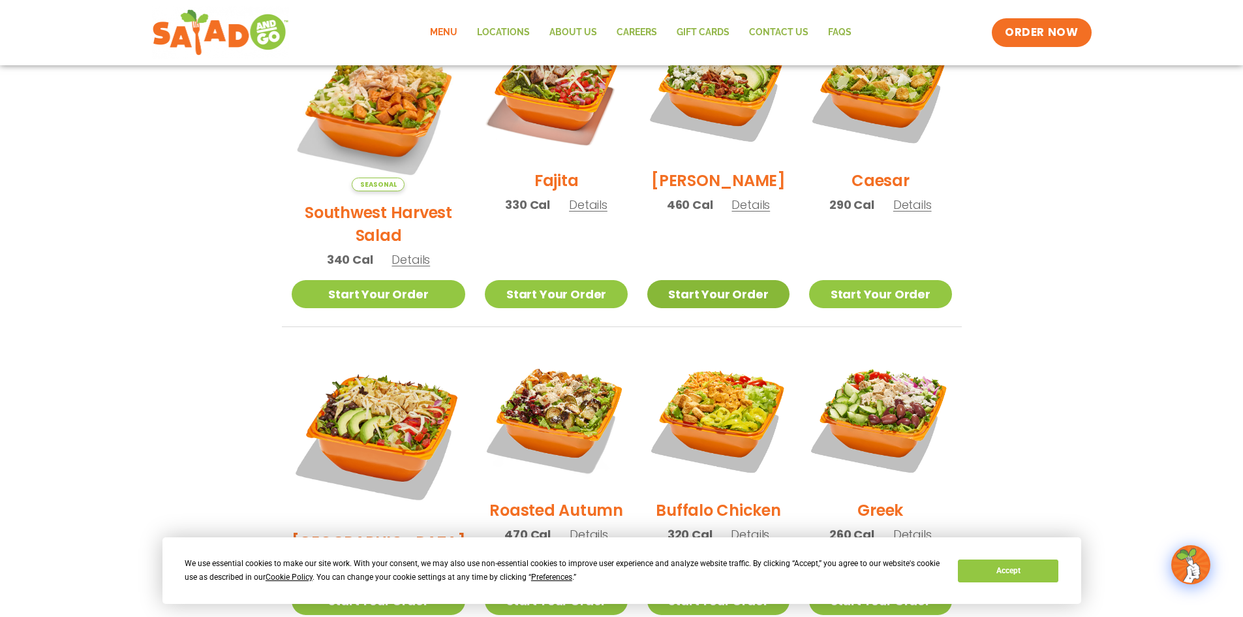
click at [695, 280] on link "Start Your Order" at bounding box center [718, 294] width 142 height 28
